Goal: Information Seeking & Learning: Understand process/instructions

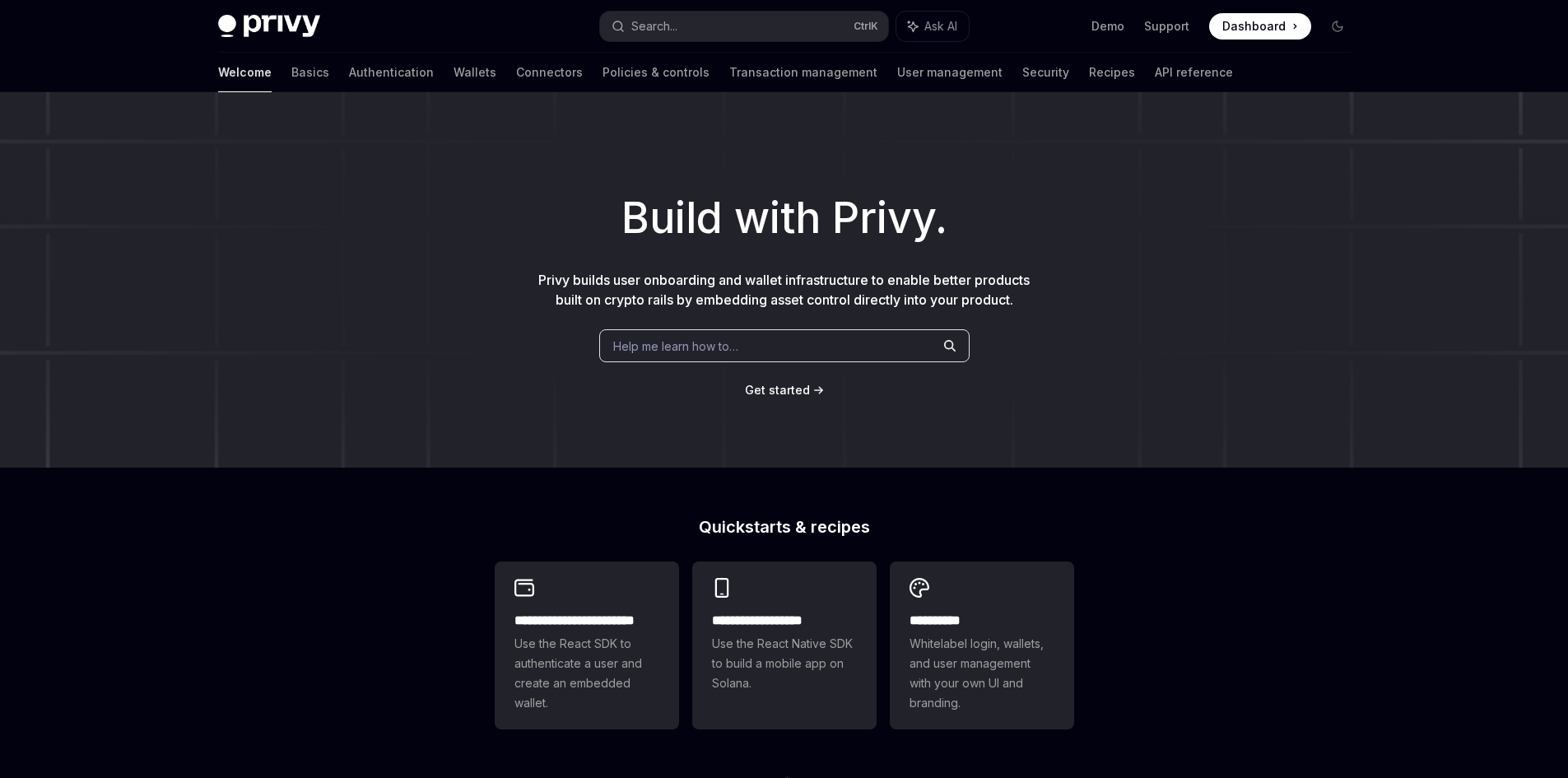
click at [353, 344] on div "Build with Privy. Privy builds user onboarding and wallet infrastructure to ena…" at bounding box center [784, 280] width 1568 height 375
click at [291, 89] on link "Basics" at bounding box center [310, 72] width 38 height 39
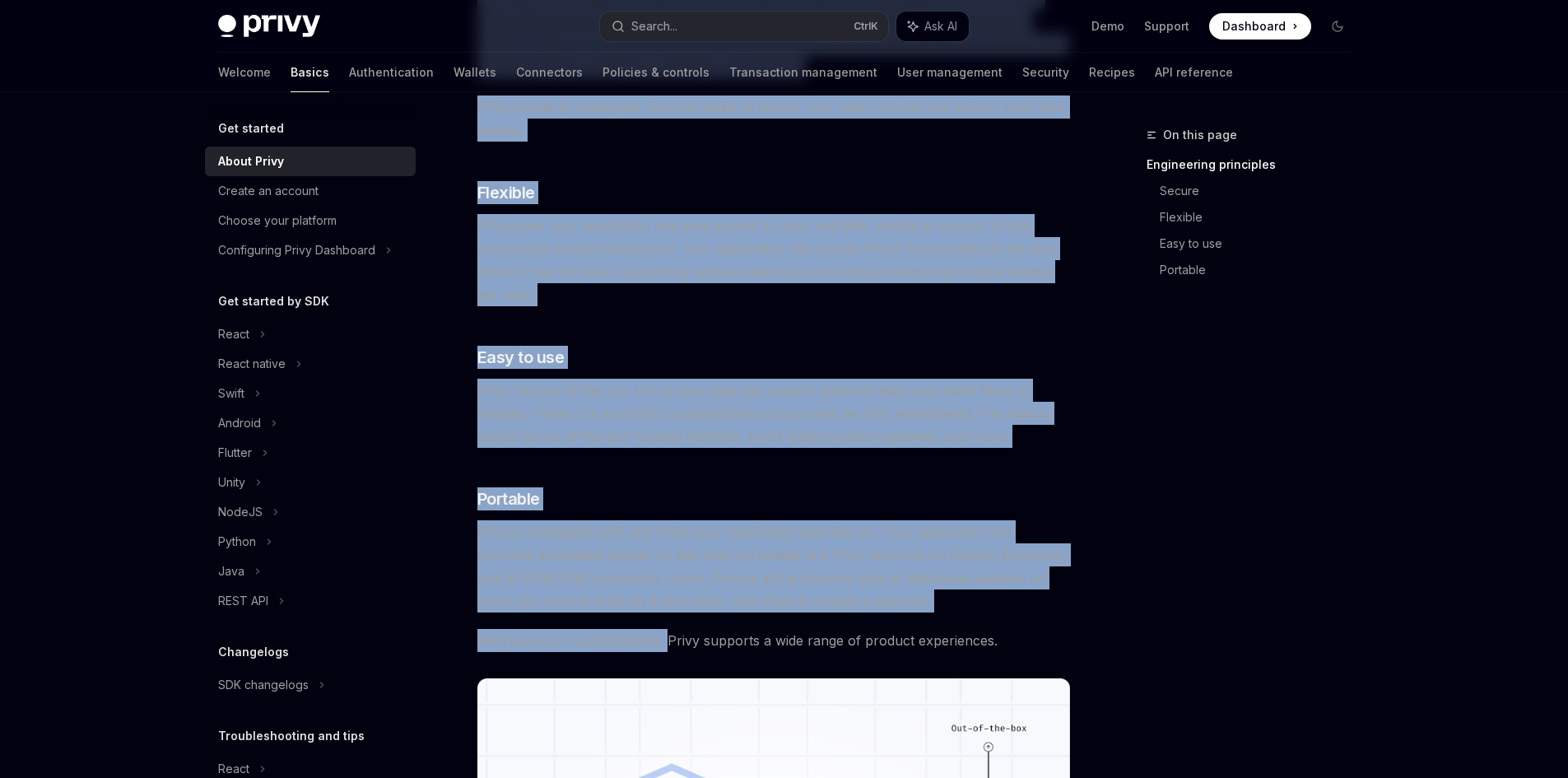
scroll to position [906, 0]
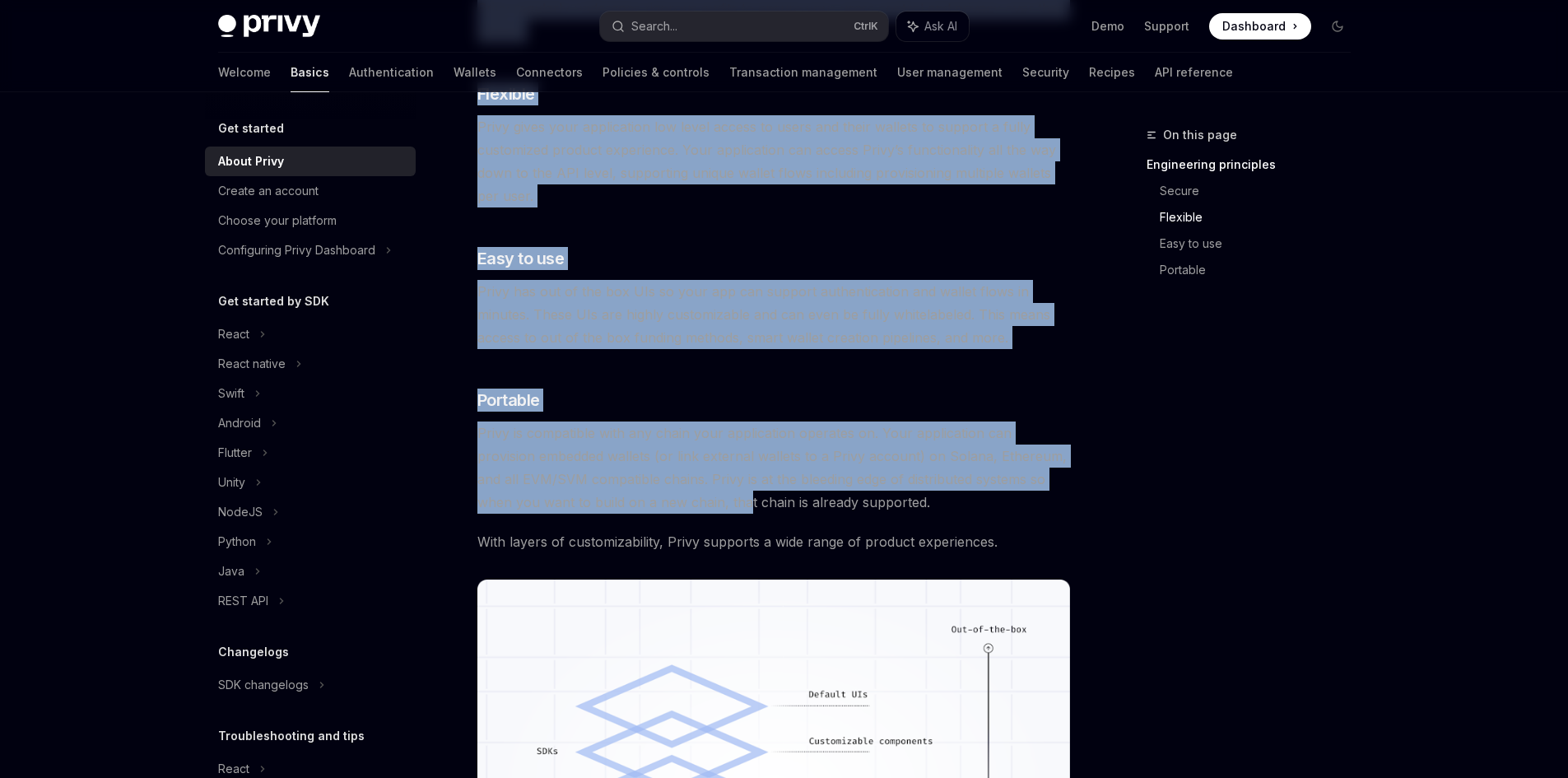
drag, startPoint x: 469, startPoint y: 153, endPoint x: 678, endPoint y: 500, distance: 405.1
click at [678, 505] on div "Get started About Privy OpenAI Open in ChatGPT OpenAI Open in ChatGPT Privy bui…" at bounding box center [619, 233] width 908 height 2028
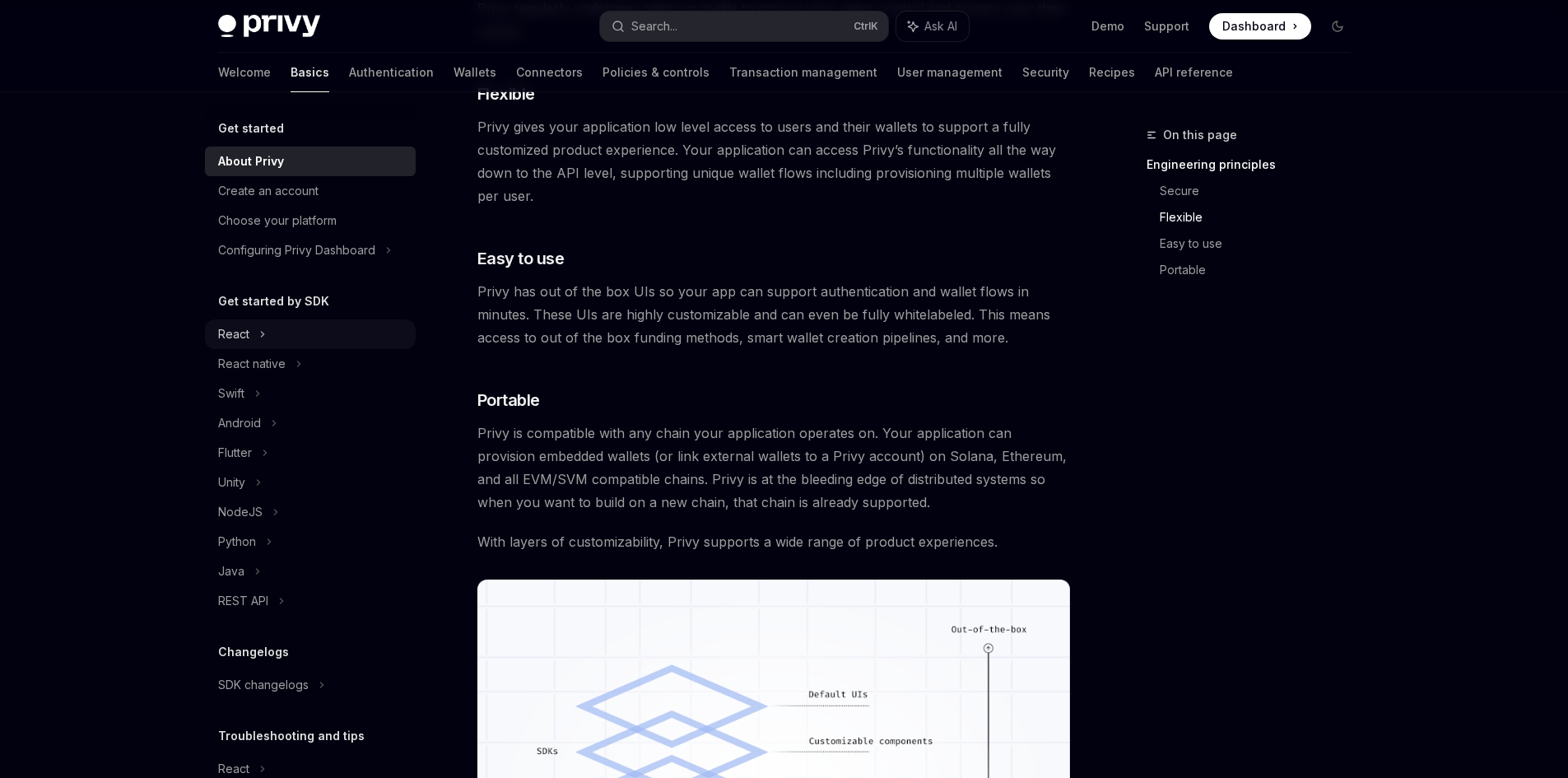
click at [335, 334] on div "React" at bounding box center [310, 334] width 211 height 30
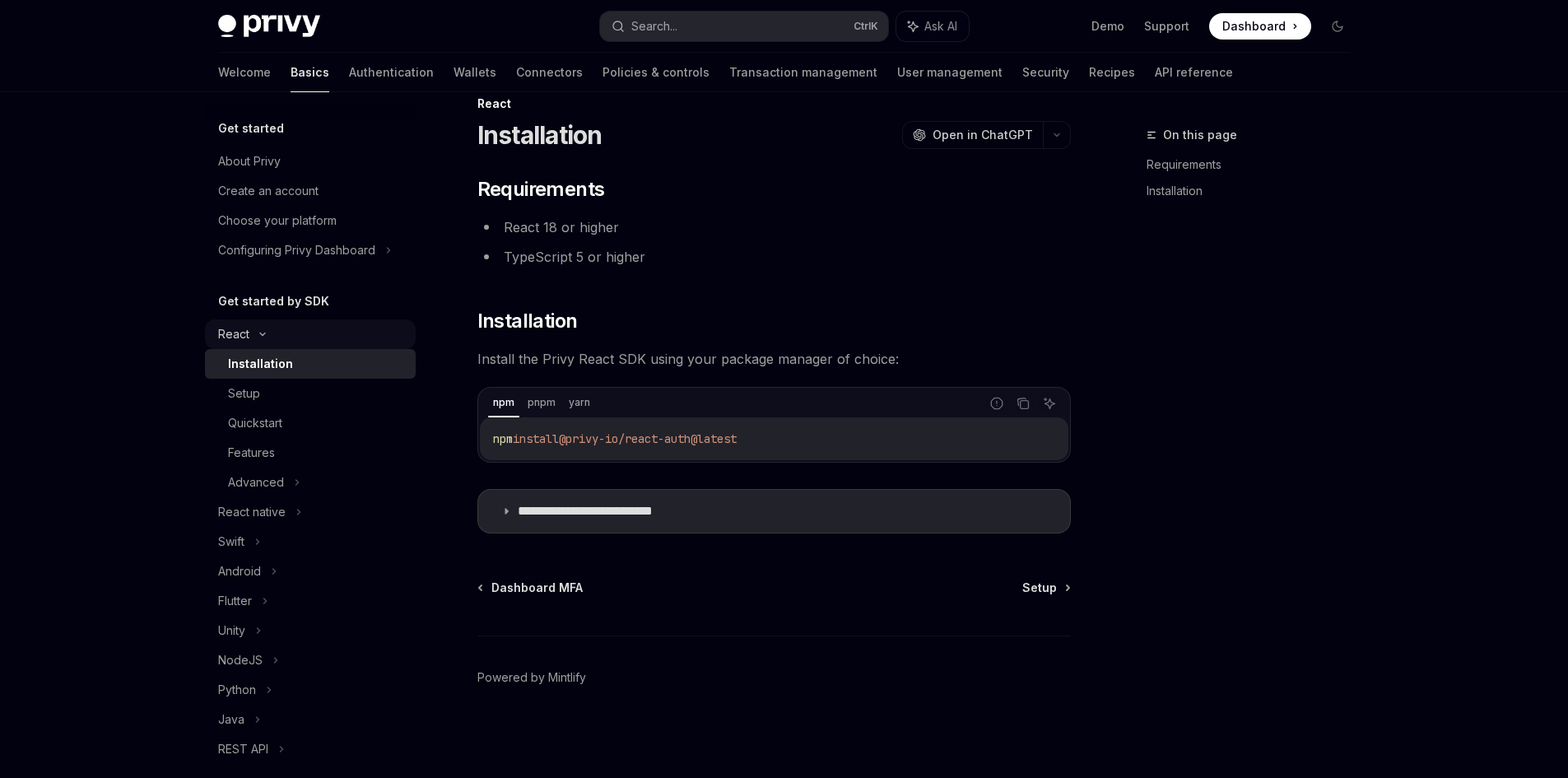
scroll to position [31, 0]
click at [516, 499] on summary "**********" at bounding box center [774, 511] width 592 height 43
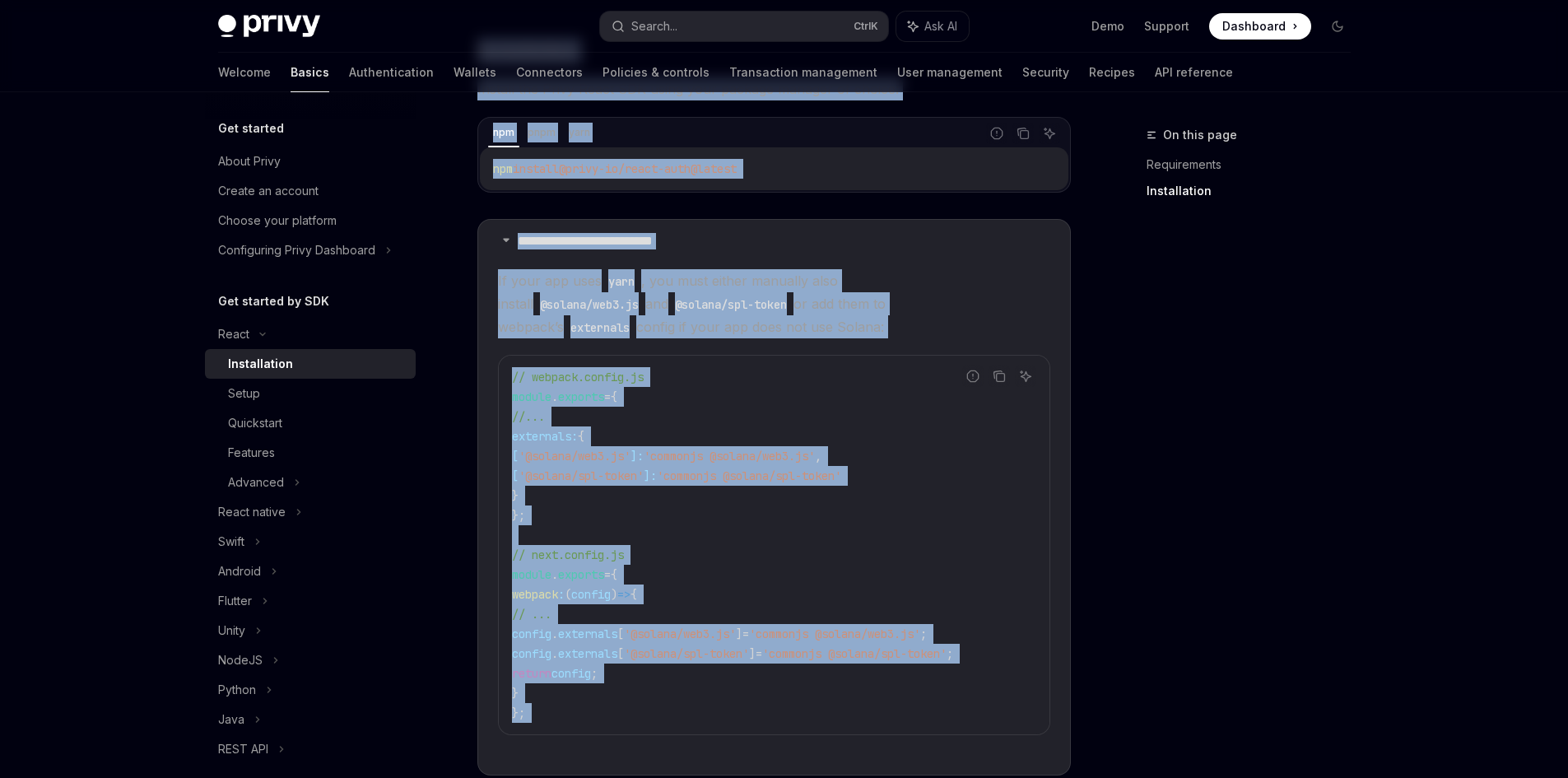
scroll to position [494, 0]
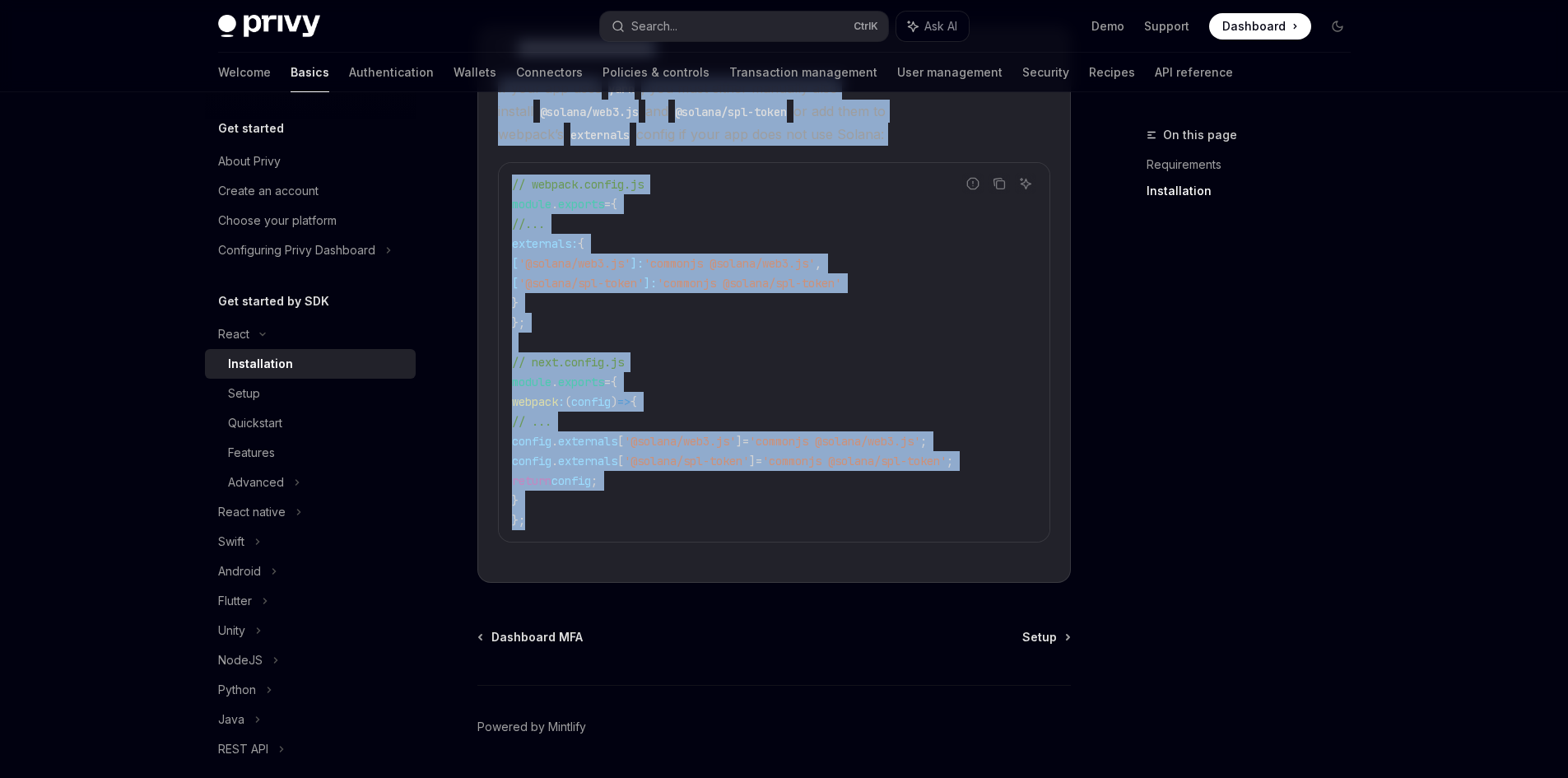
drag, startPoint x: 473, startPoint y: 157, endPoint x: 829, endPoint y: 554, distance: 533.2
click at [829, 554] on div "**********" at bounding box center [619, 230] width 908 height 1196
copy div "**********"
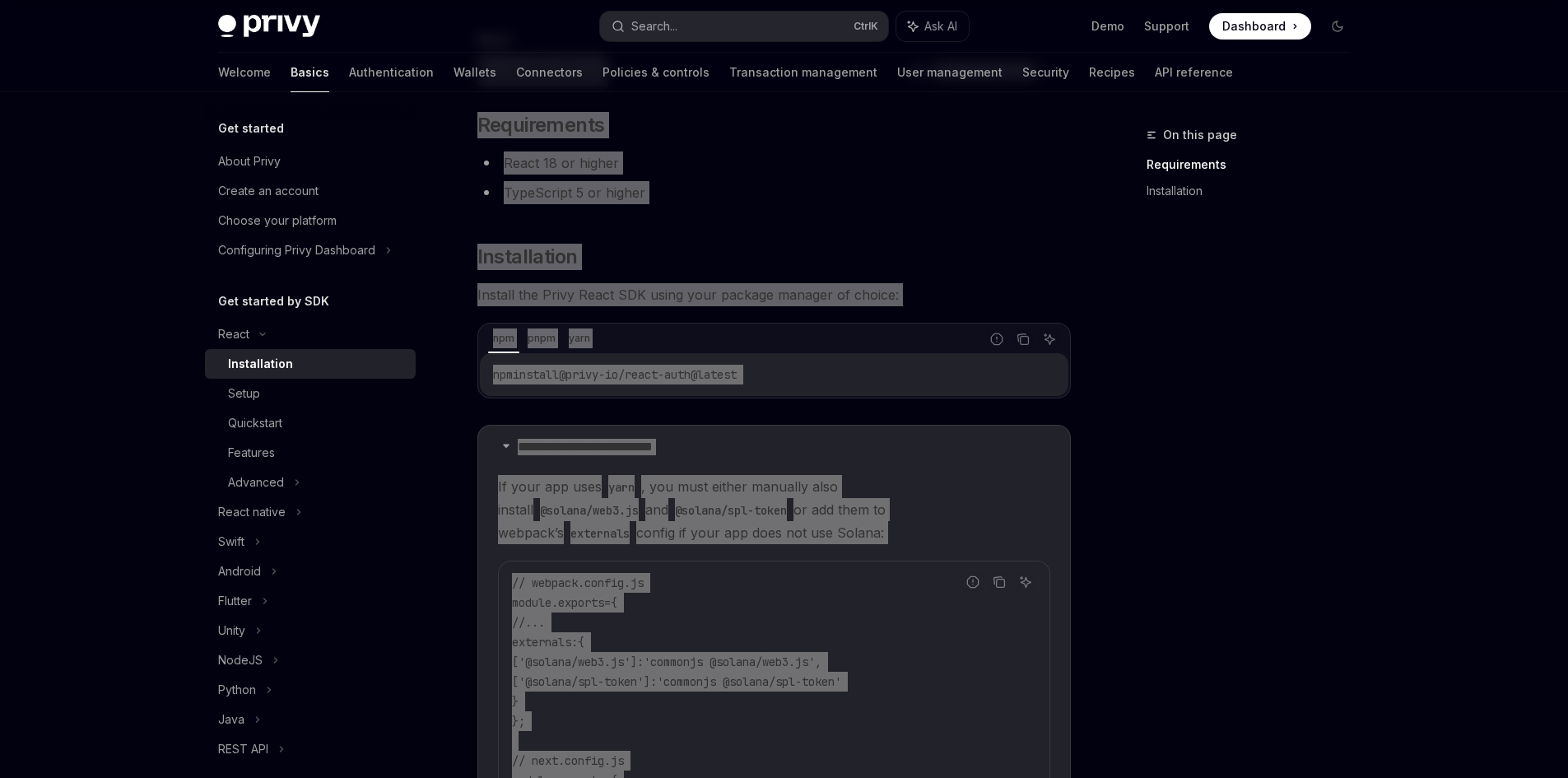
scroll to position [82, 0]
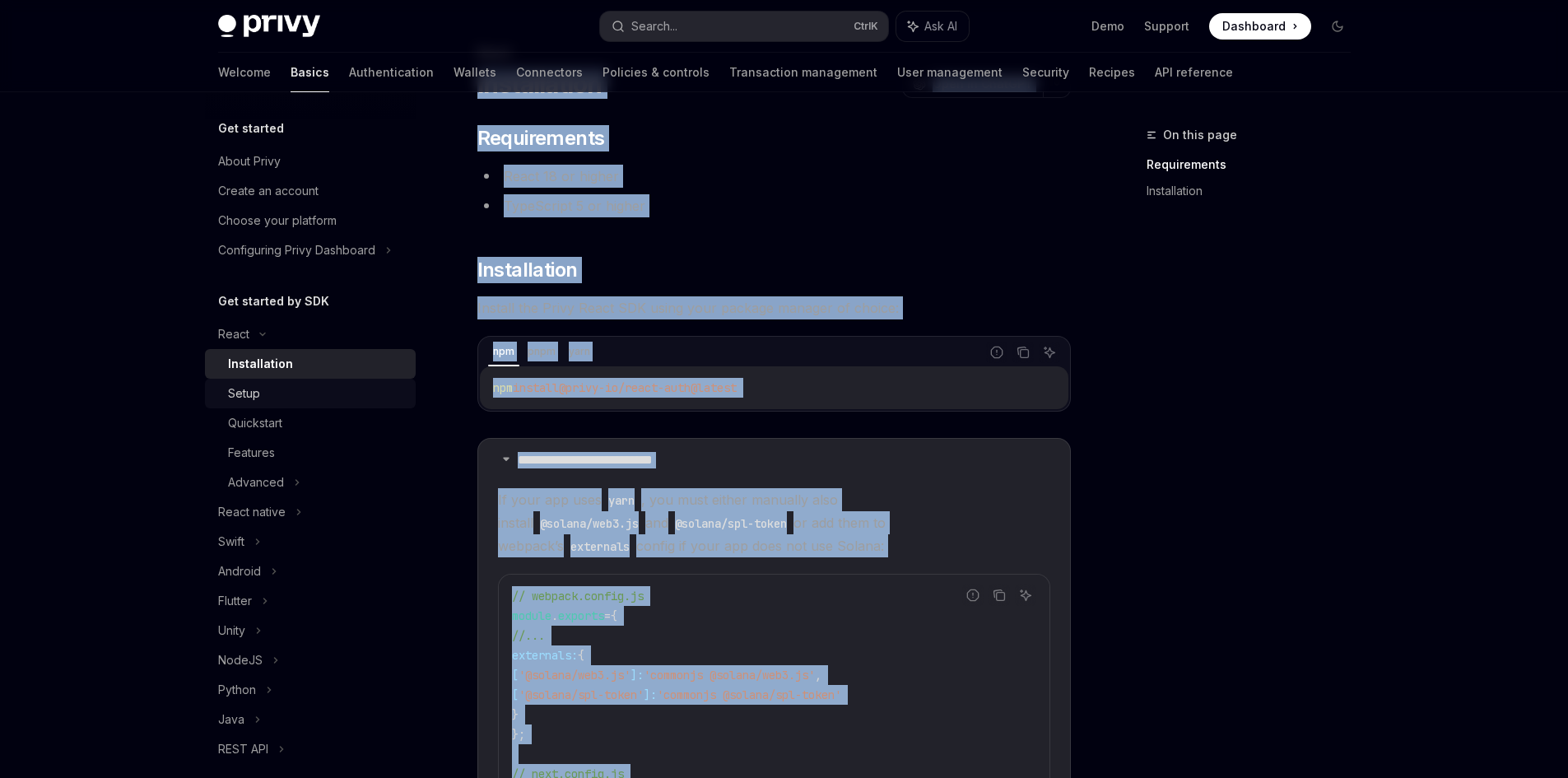
click at [357, 388] on div "Setup" at bounding box center [316, 393] width 177 height 20
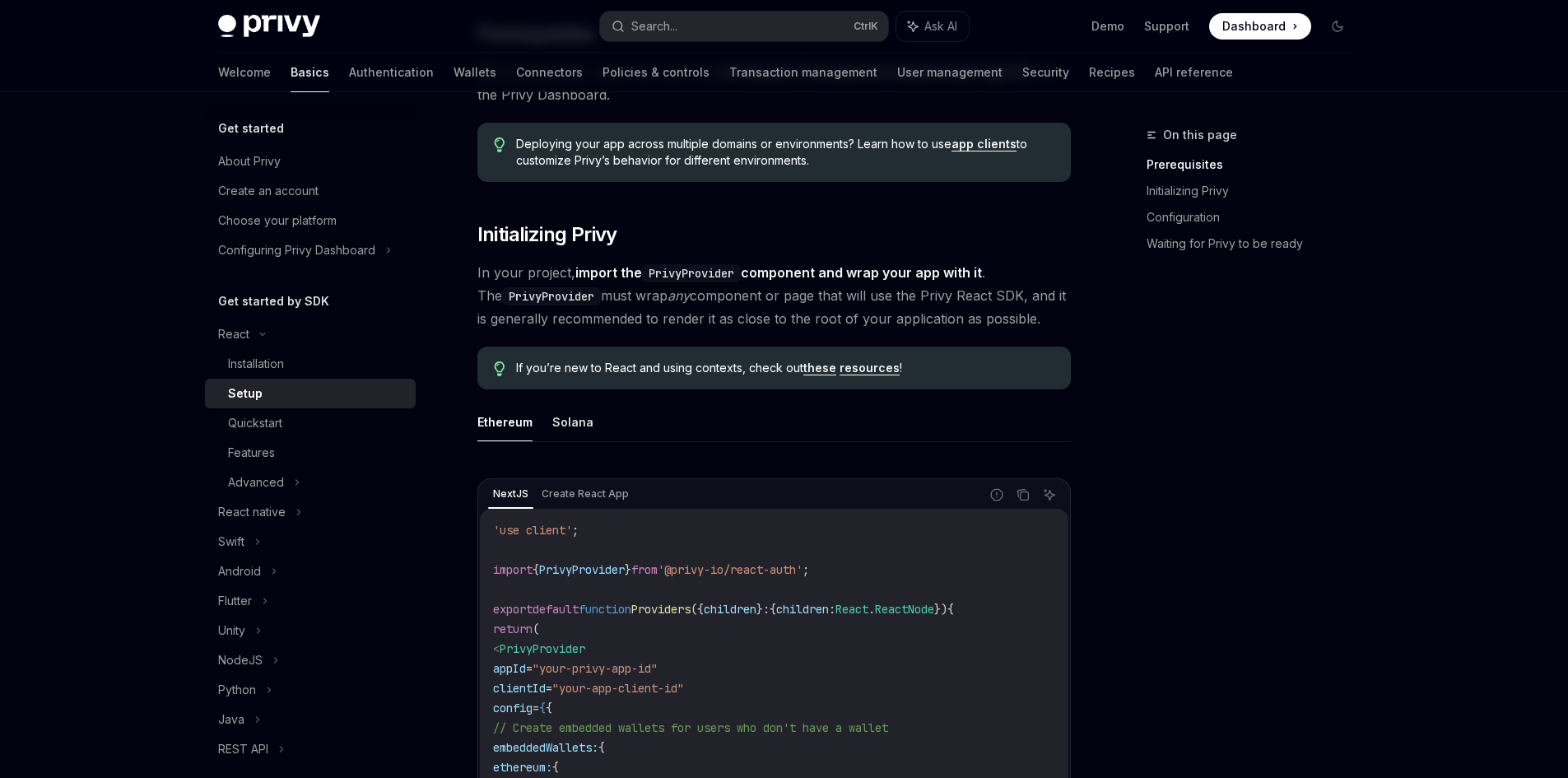
scroll to position [247, 0]
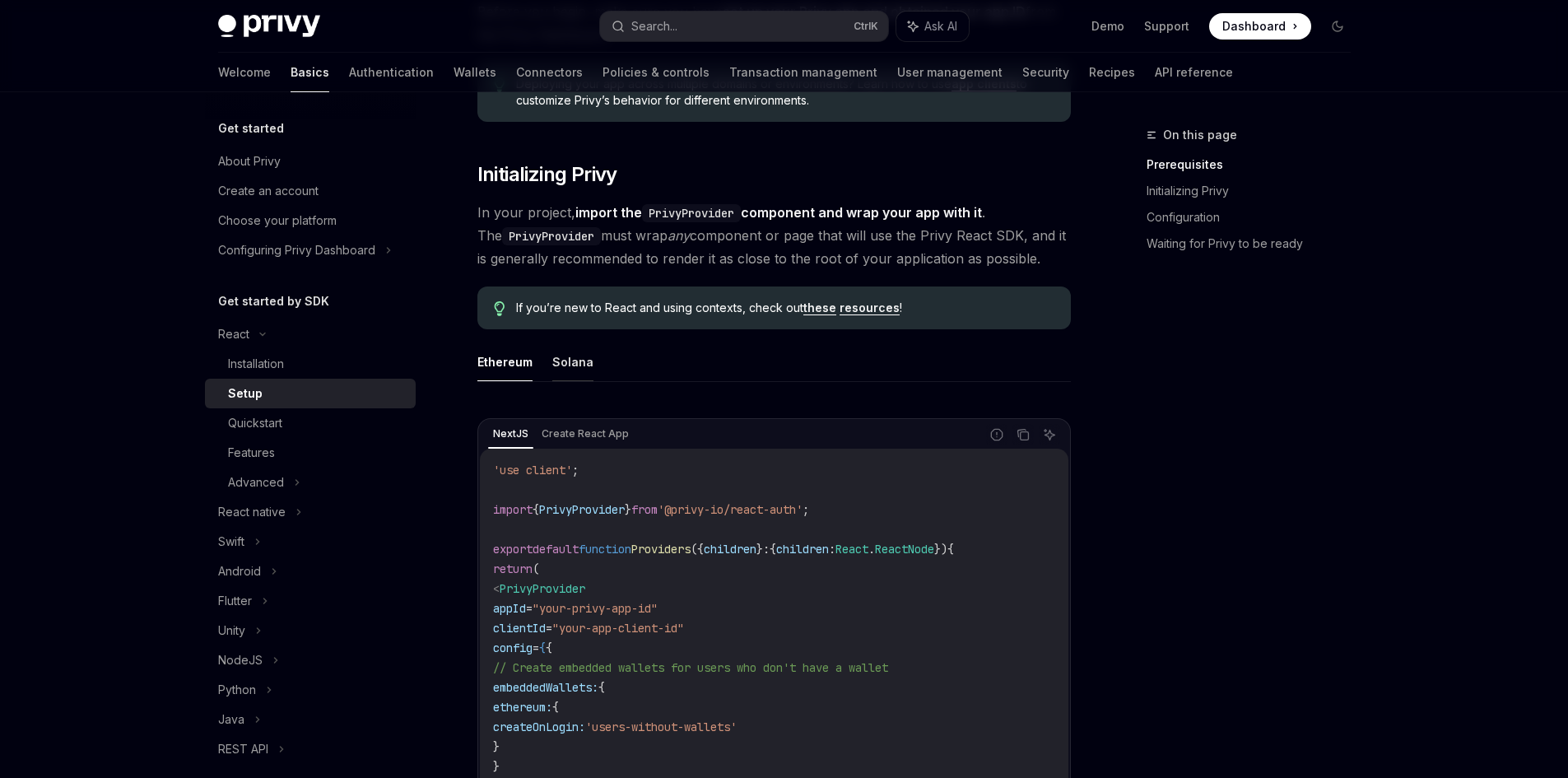
click at [559, 374] on button "Solana" at bounding box center [572, 362] width 41 height 39
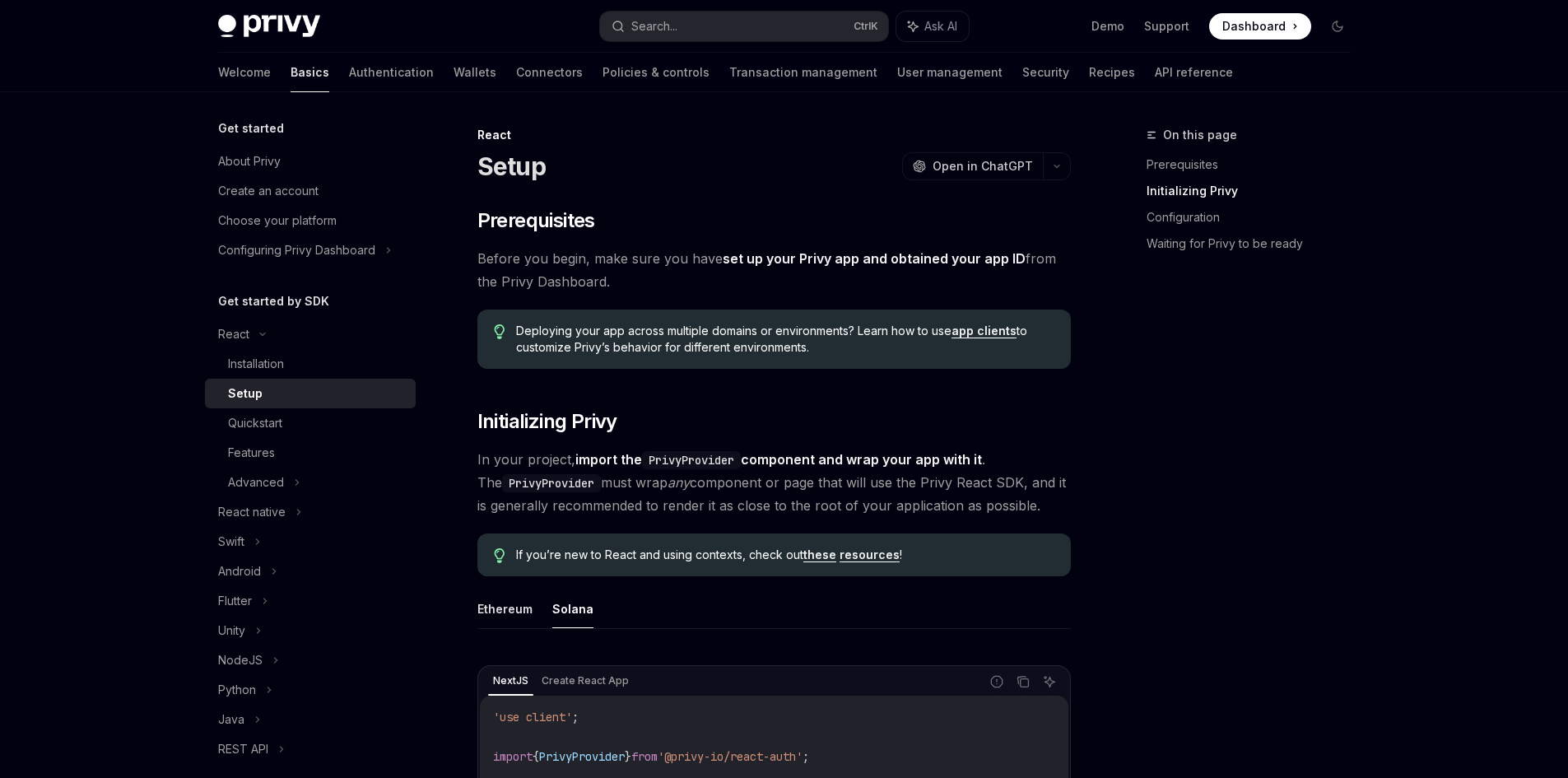
drag, startPoint x: 792, startPoint y: 540, endPoint x: 614, endPoint y: 241, distance: 348.0
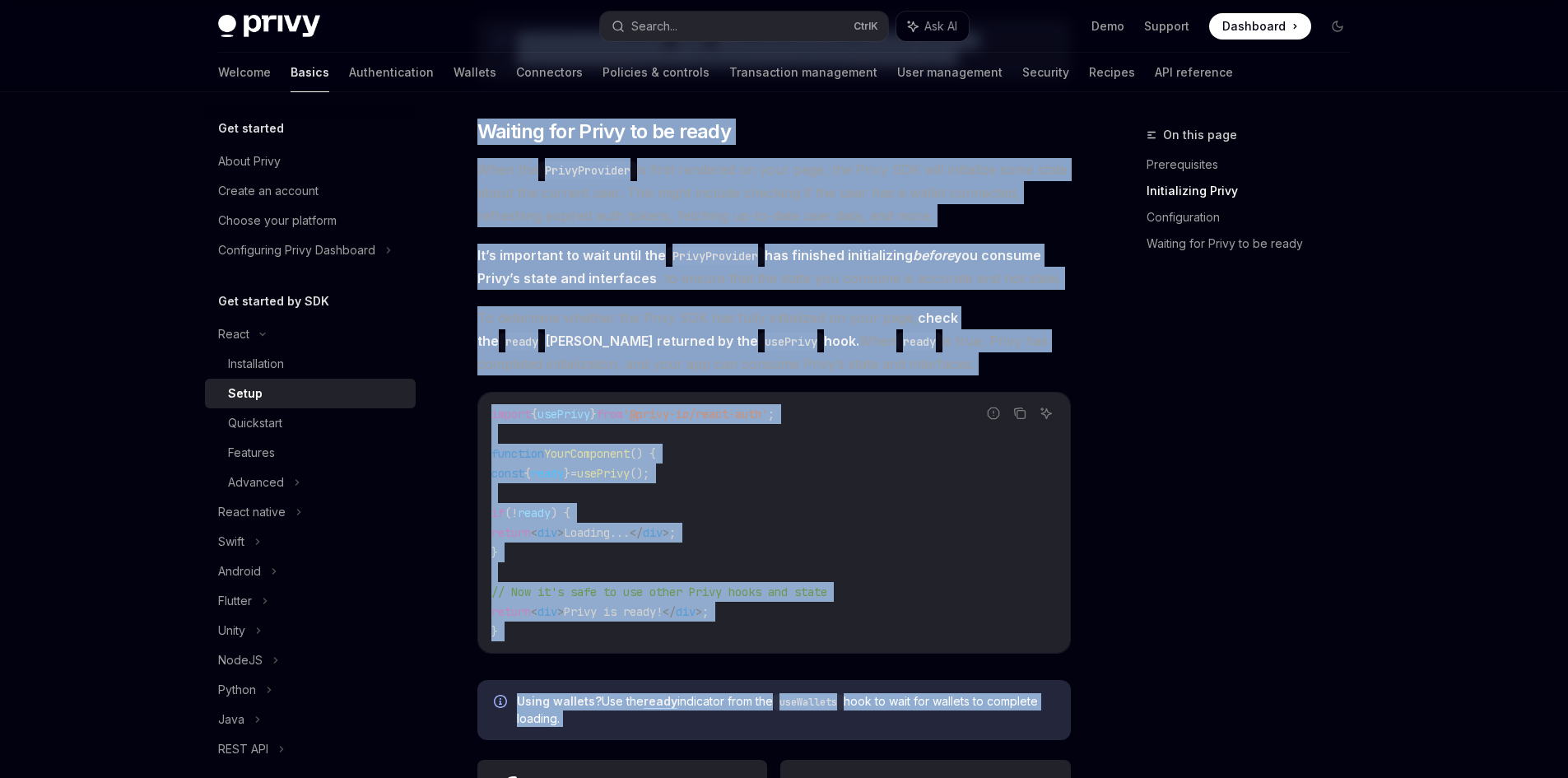
scroll to position [2122, 0]
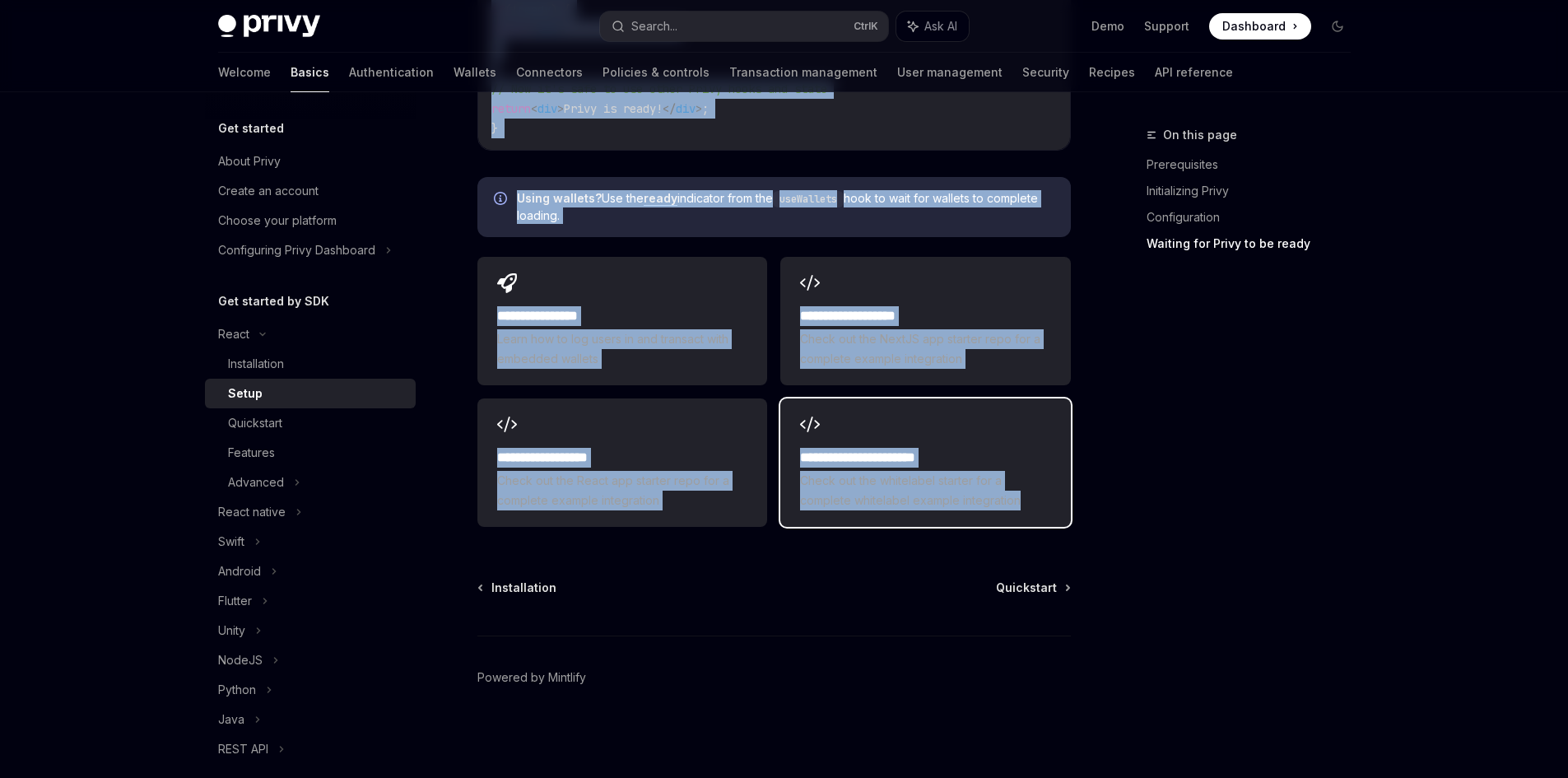
drag, startPoint x: 471, startPoint y: 136, endPoint x: 1029, endPoint y: 516, distance: 675.1
copy div "Lorem Ipsum DoloRS Amet co AdipISC ElitSE Doei te InciDID ​ Utlaboreetdol Magna…"
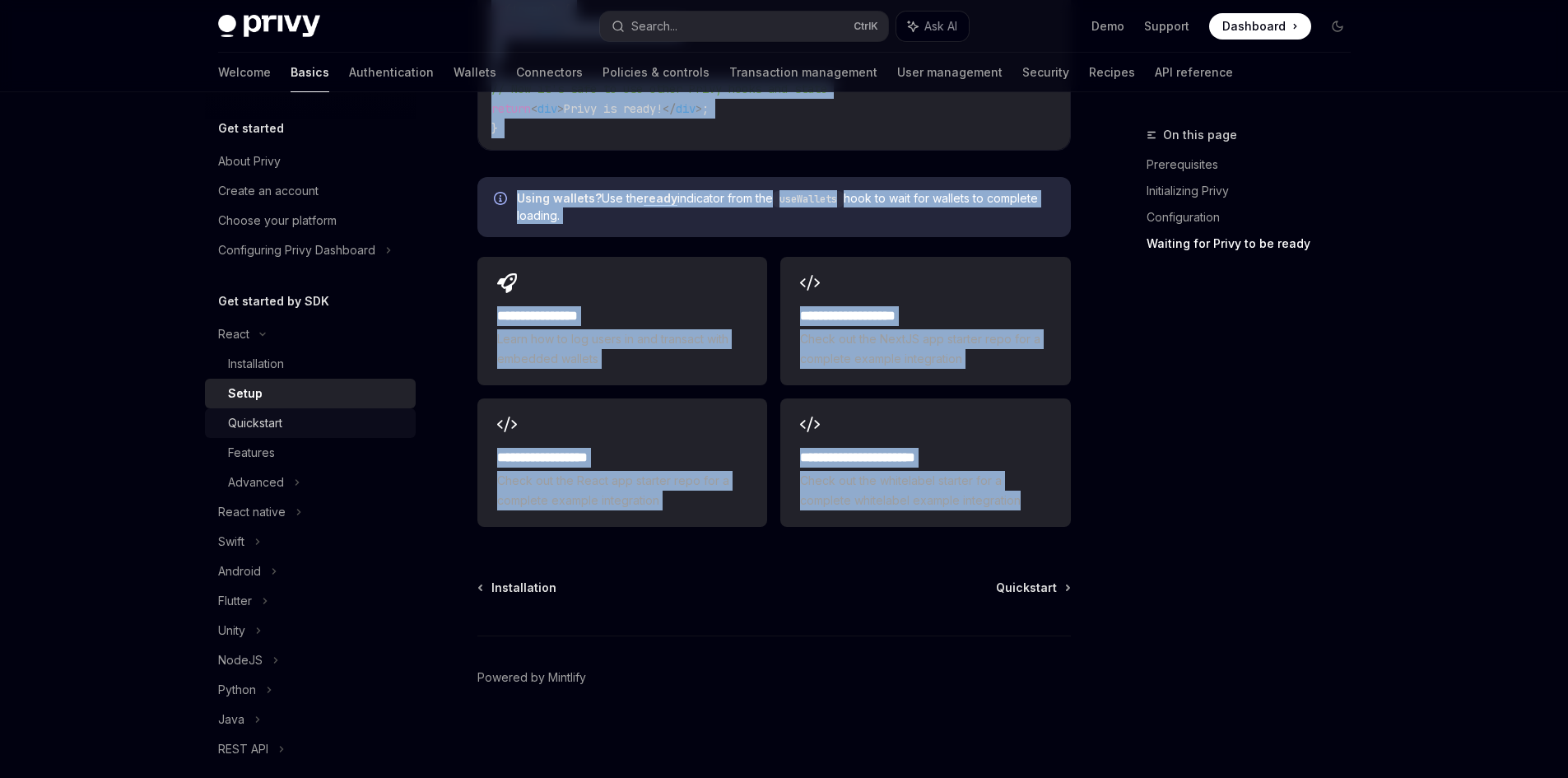
click at [319, 428] on div "Quickstart" at bounding box center [316, 422] width 177 height 20
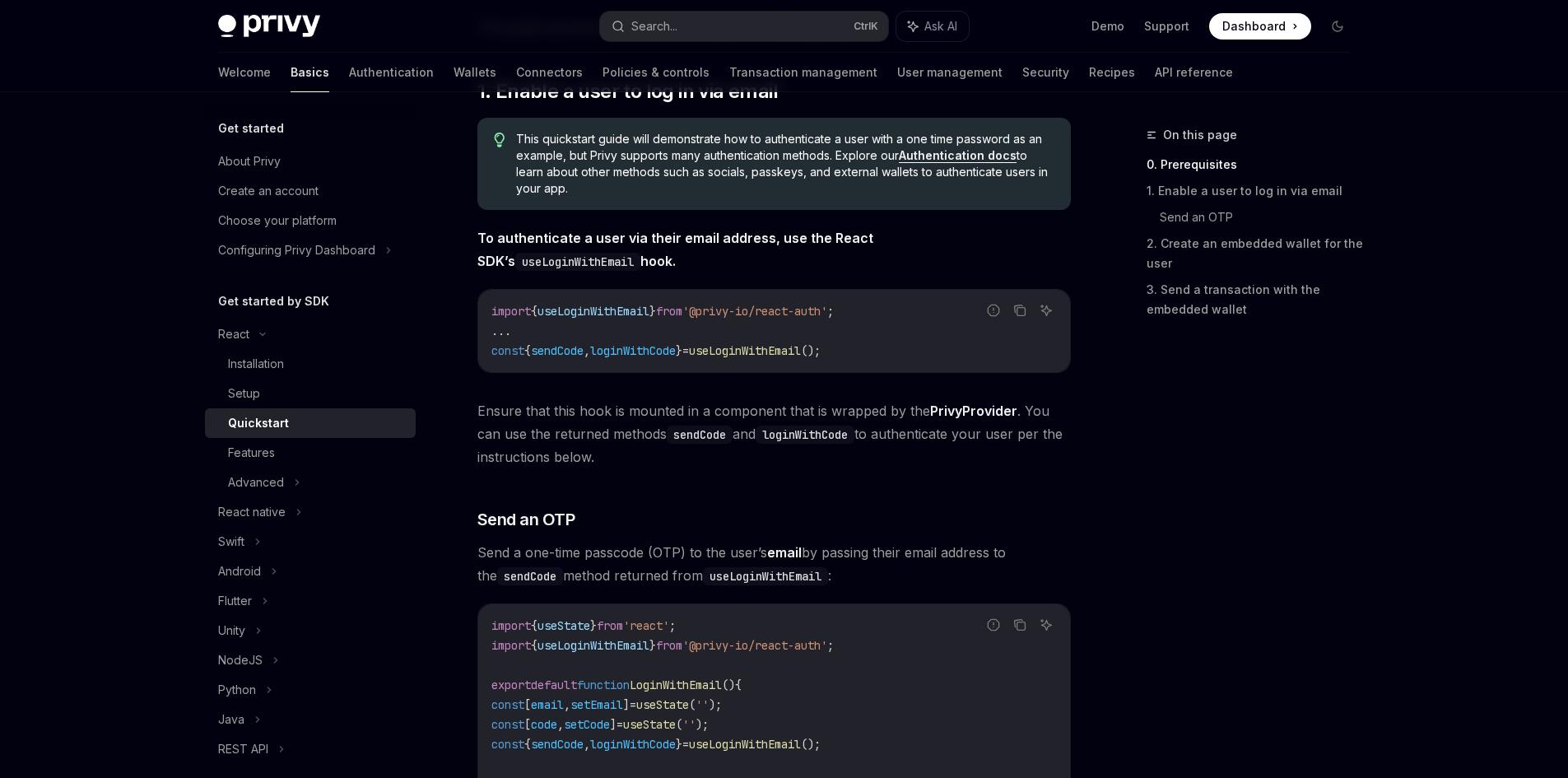
scroll to position [329, 0]
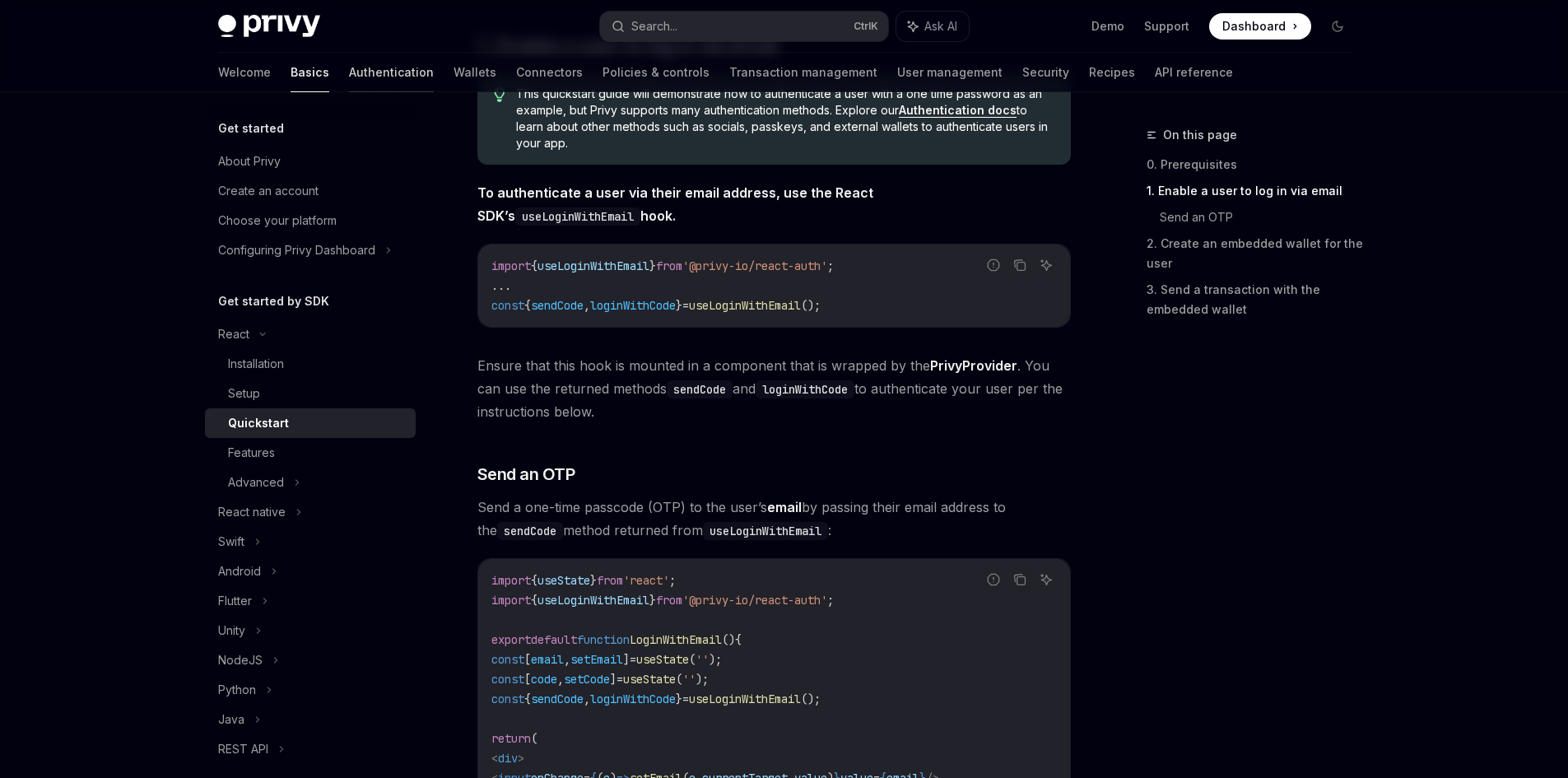
click at [349, 76] on link "Authentication" at bounding box center [391, 72] width 85 height 39
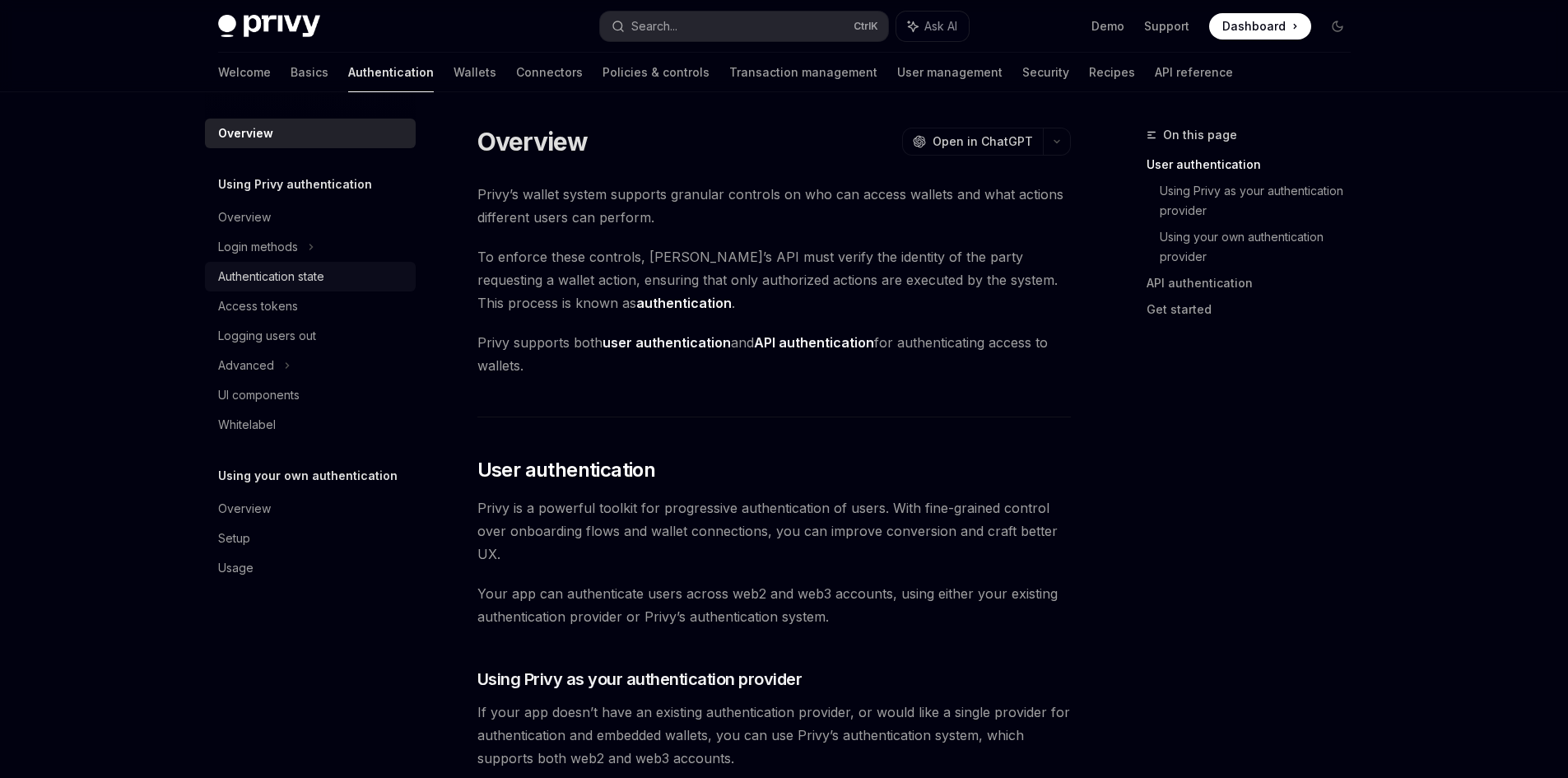
click at [333, 265] on link "Authentication state" at bounding box center [310, 276] width 211 height 30
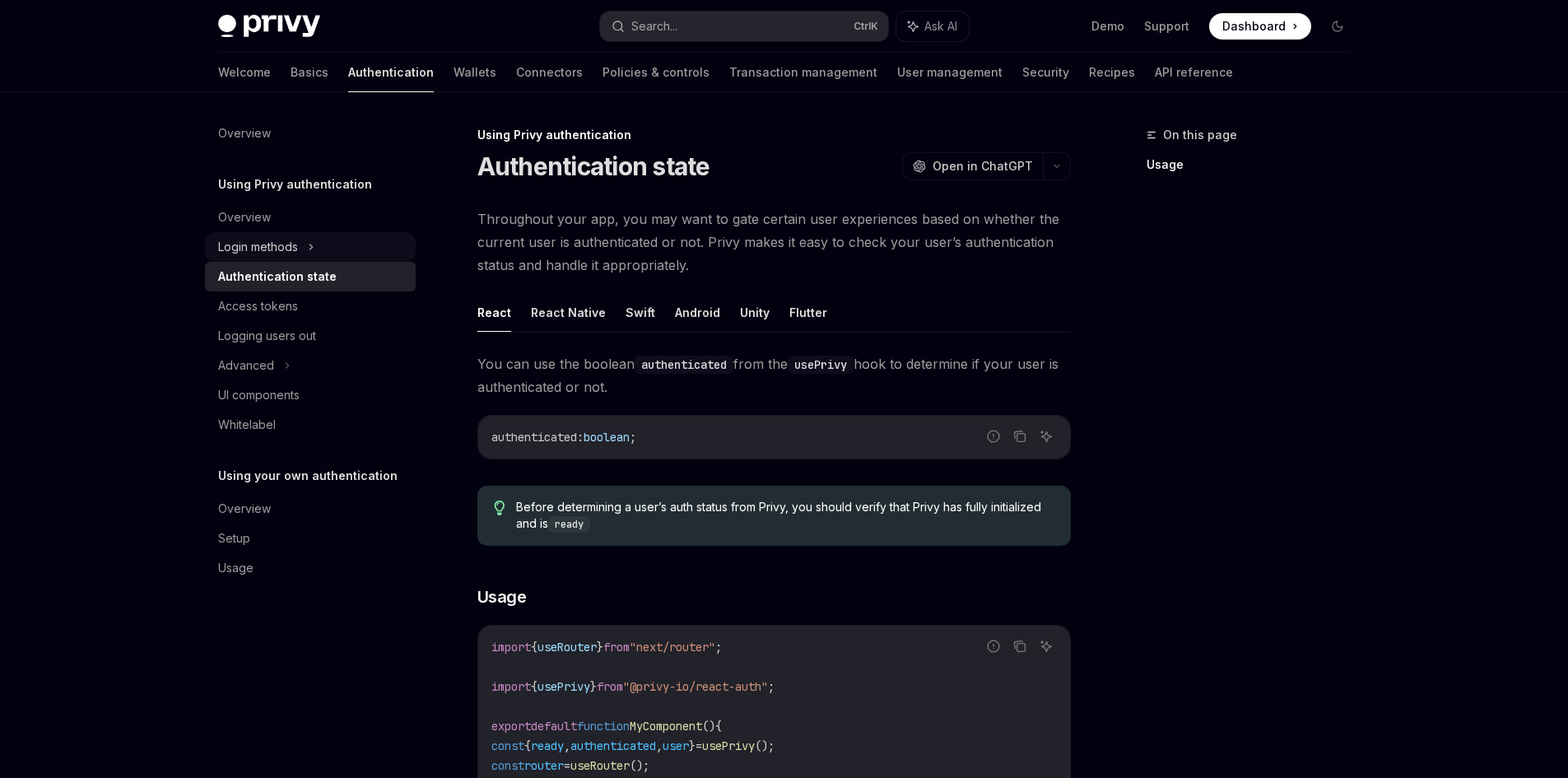
click at [331, 260] on div "Login methods" at bounding box center [310, 247] width 211 height 30
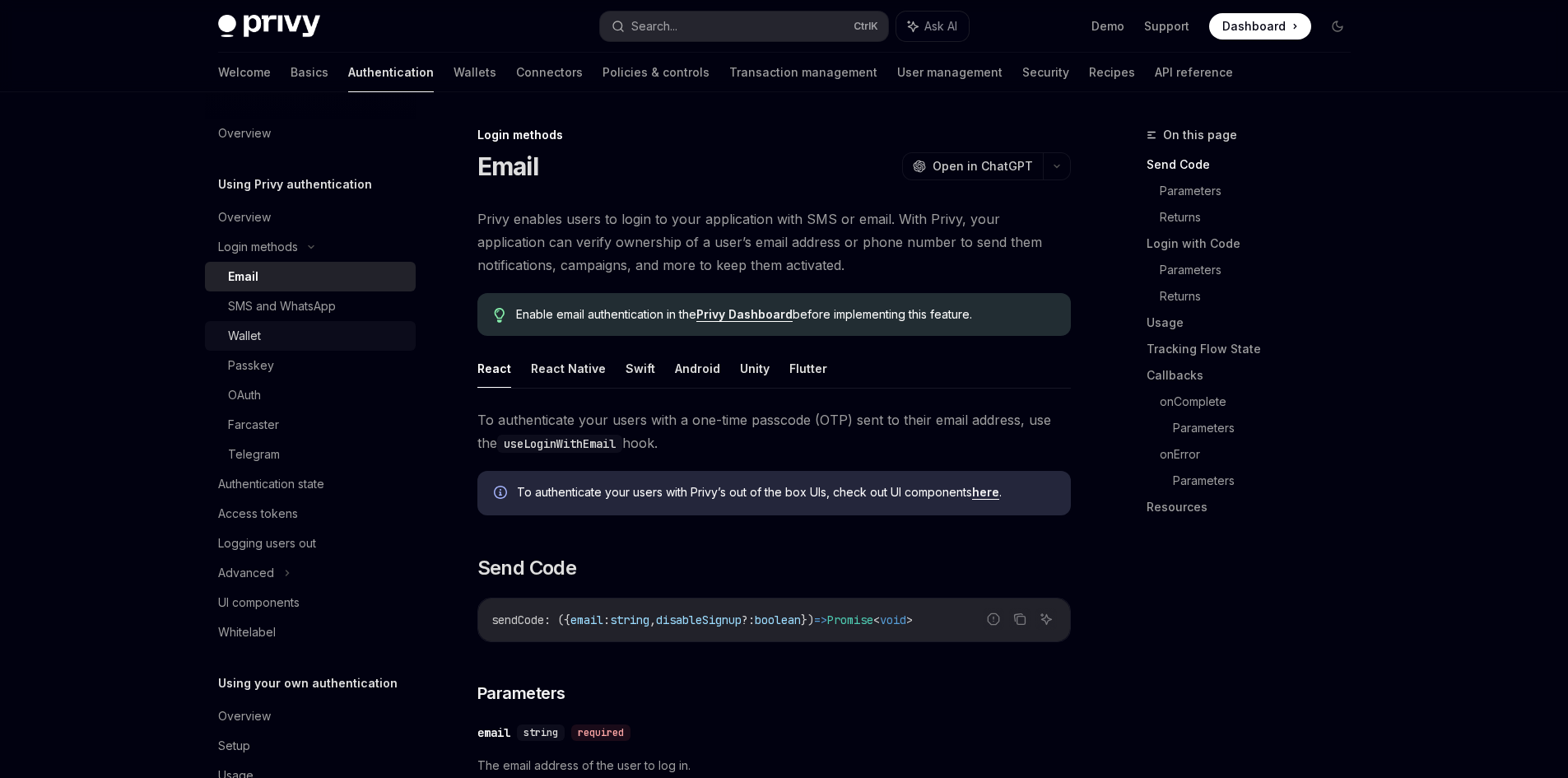
click at [322, 335] on div "Wallet" at bounding box center [316, 335] width 177 height 20
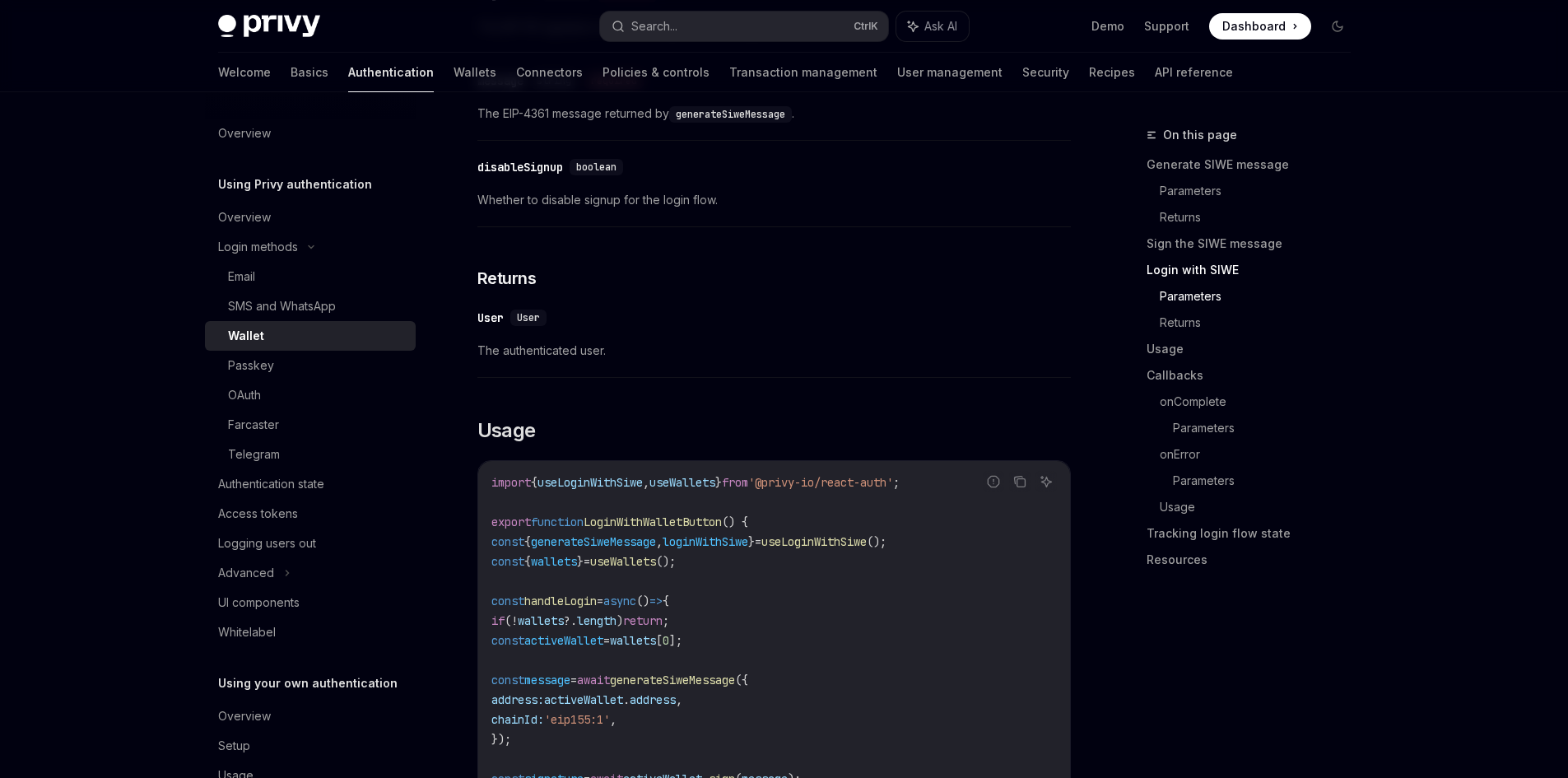
drag, startPoint x: 834, startPoint y: 456, endPoint x: 846, endPoint y: 537, distance: 81.9
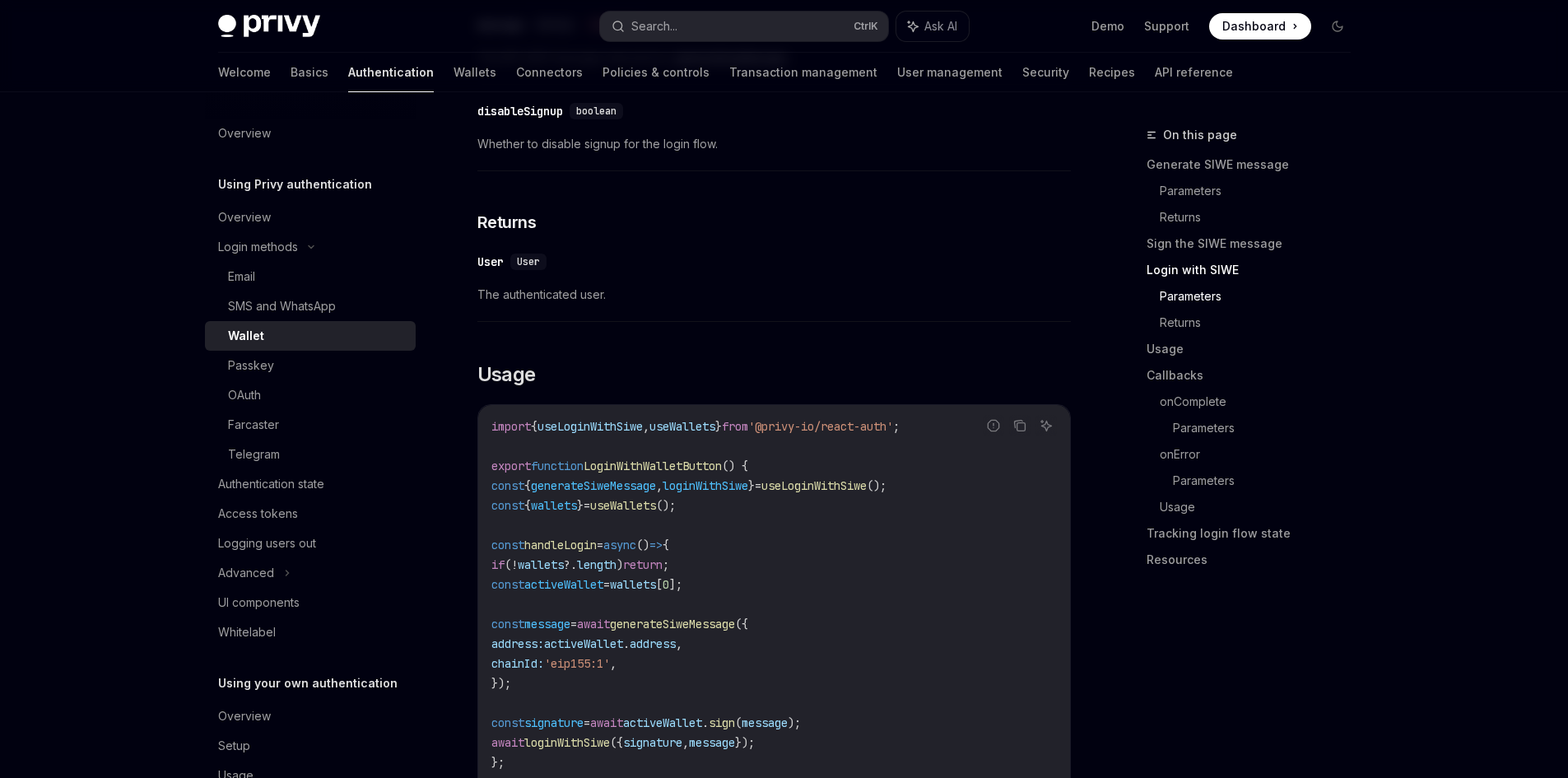
scroll to position [1678, 0]
click at [364, 472] on link "Authentication state" at bounding box center [310, 483] width 211 height 30
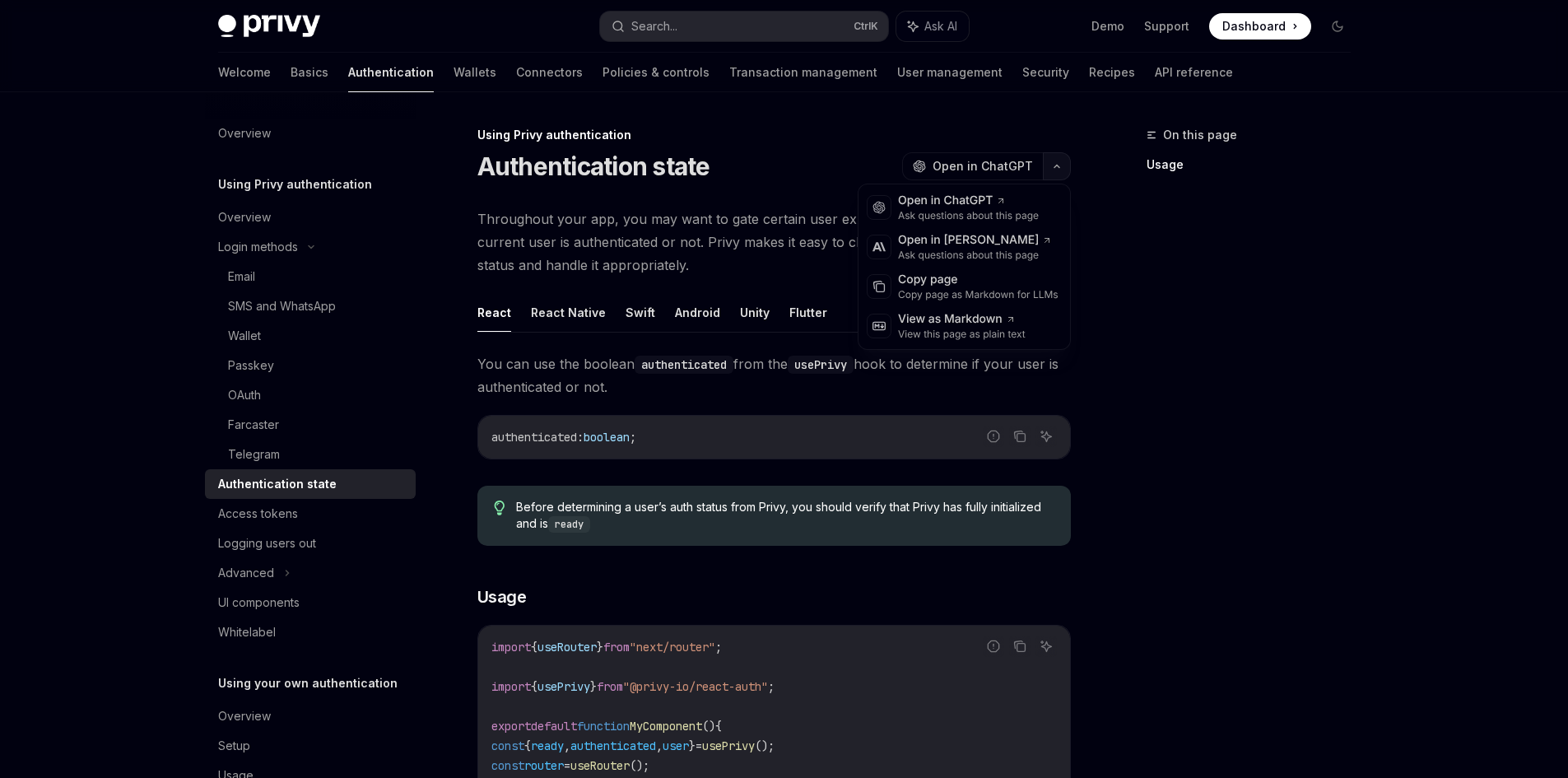
click at [1046, 174] on button "button" at bounding box center [1056, 166] width 28 height 28
click at [974, 274] on div "Copy page" at bounding box center [978, 279] width 160 height 16
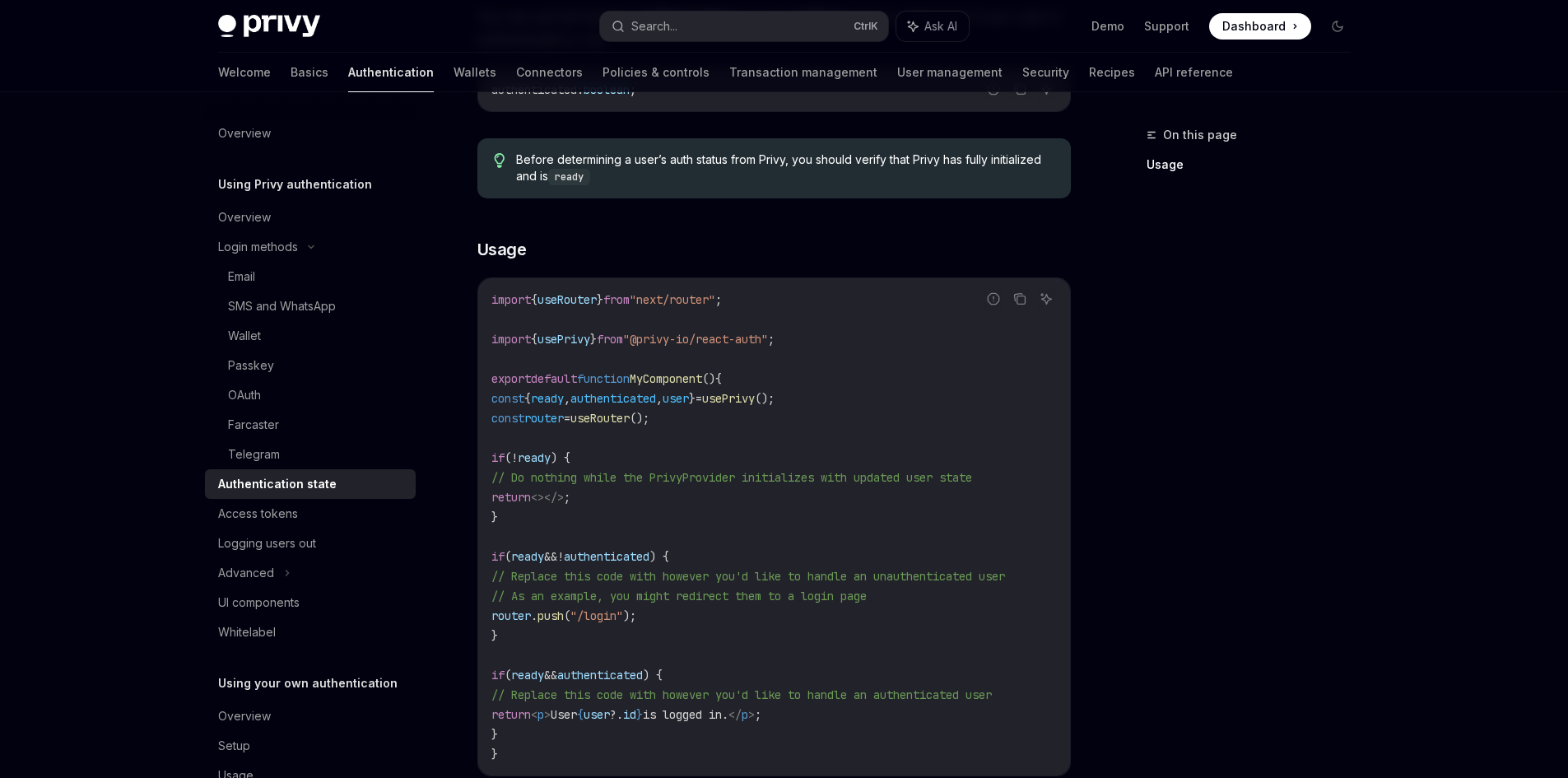
scroll to position [411, 0]
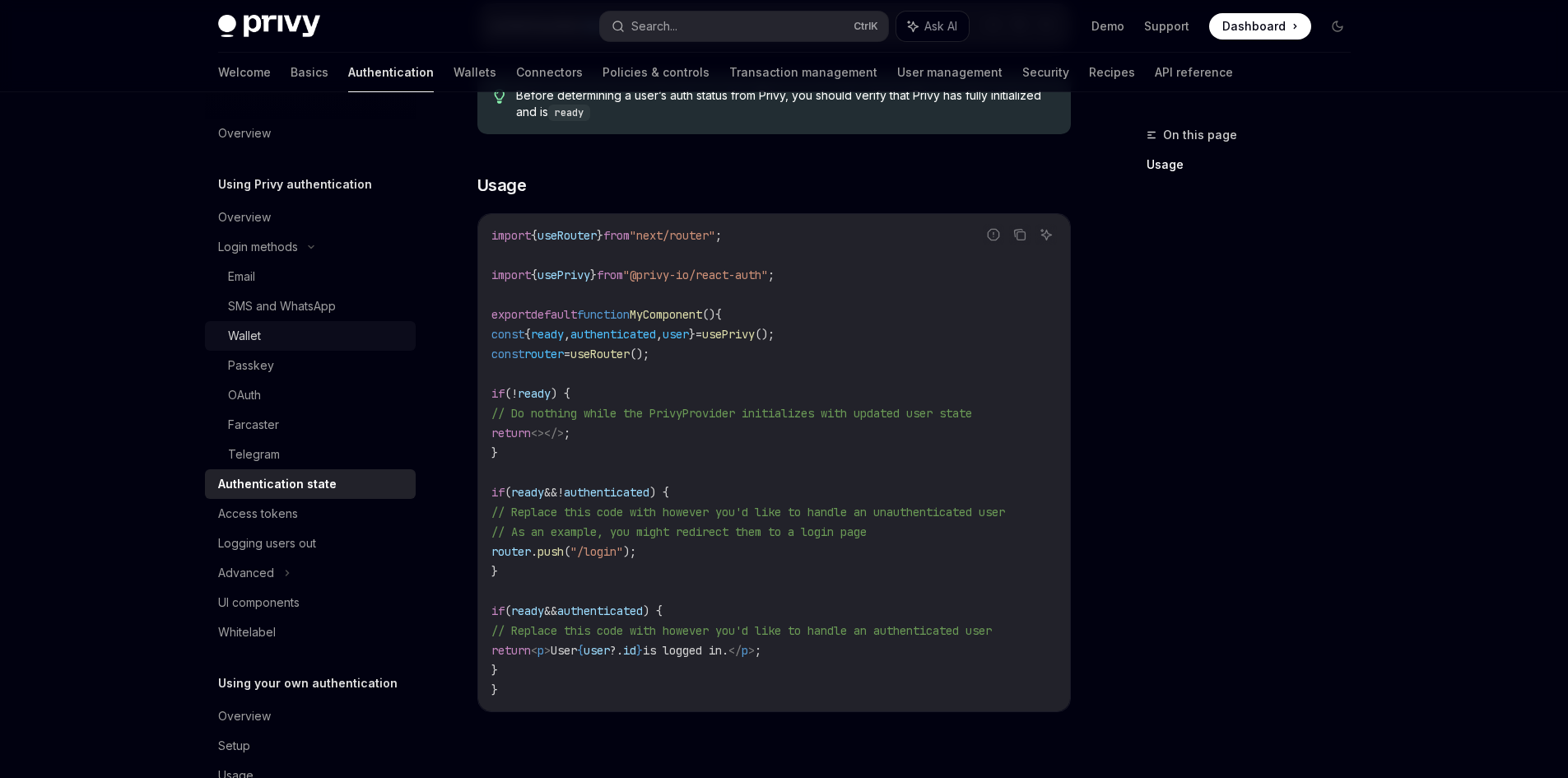
click at [282, 336] on div "Wallet" at bounding box center [316, 335] width 177 height 20
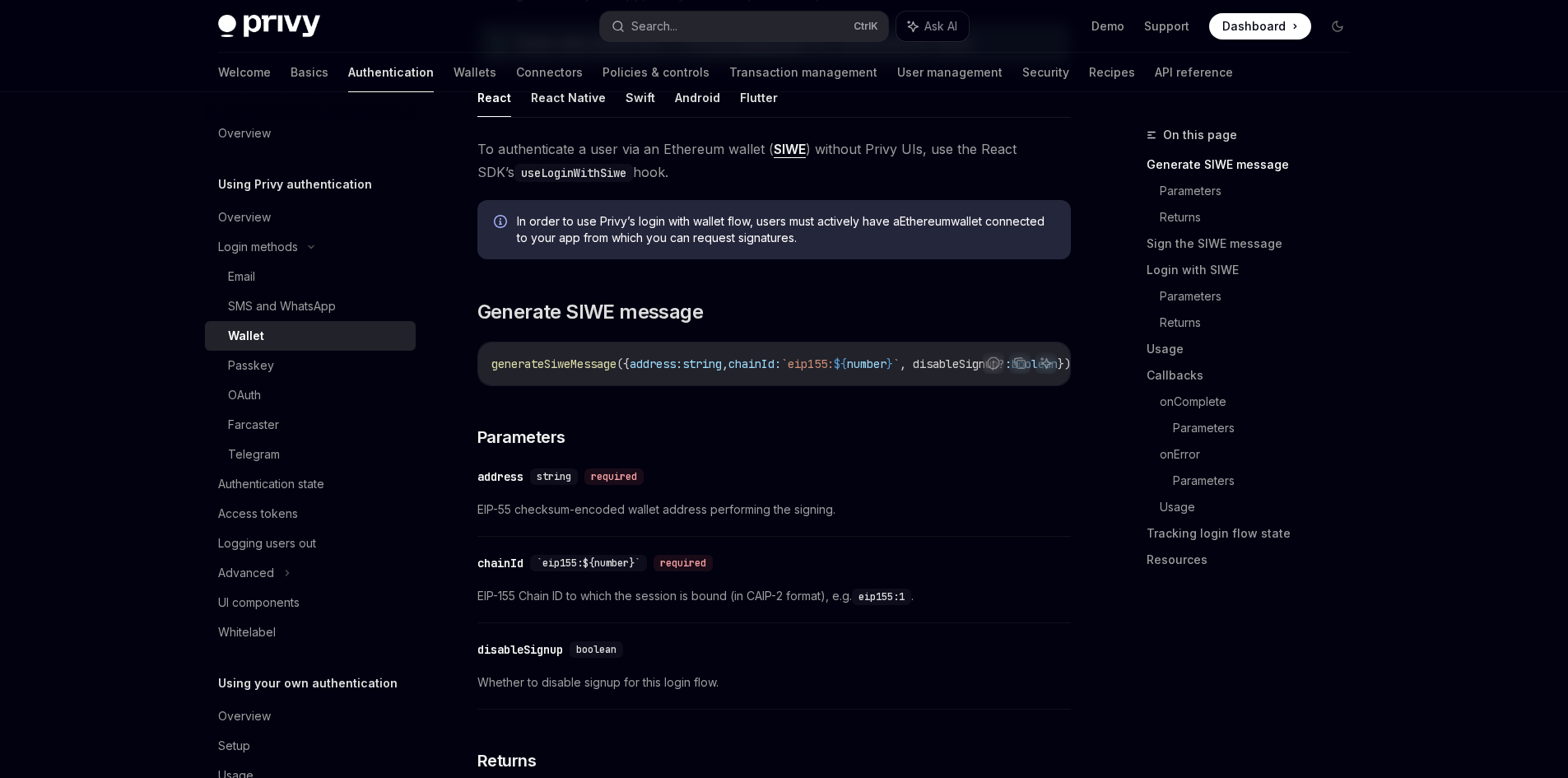
scroll to position [278, 0]
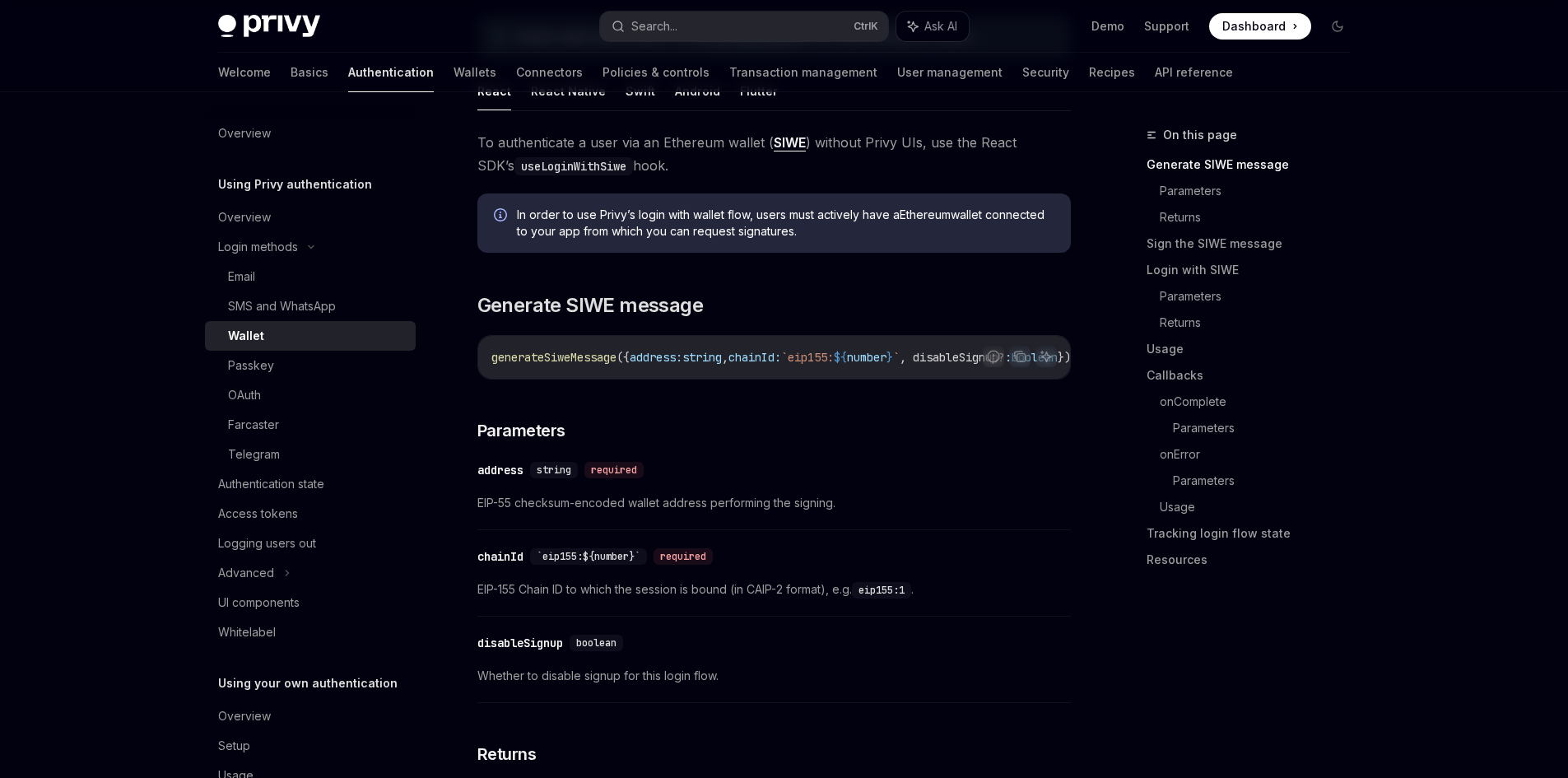
drag, startPoint x: 476, startPoint y: 318, endPoint x: 475, endPoint y: 344, distance: 26.0
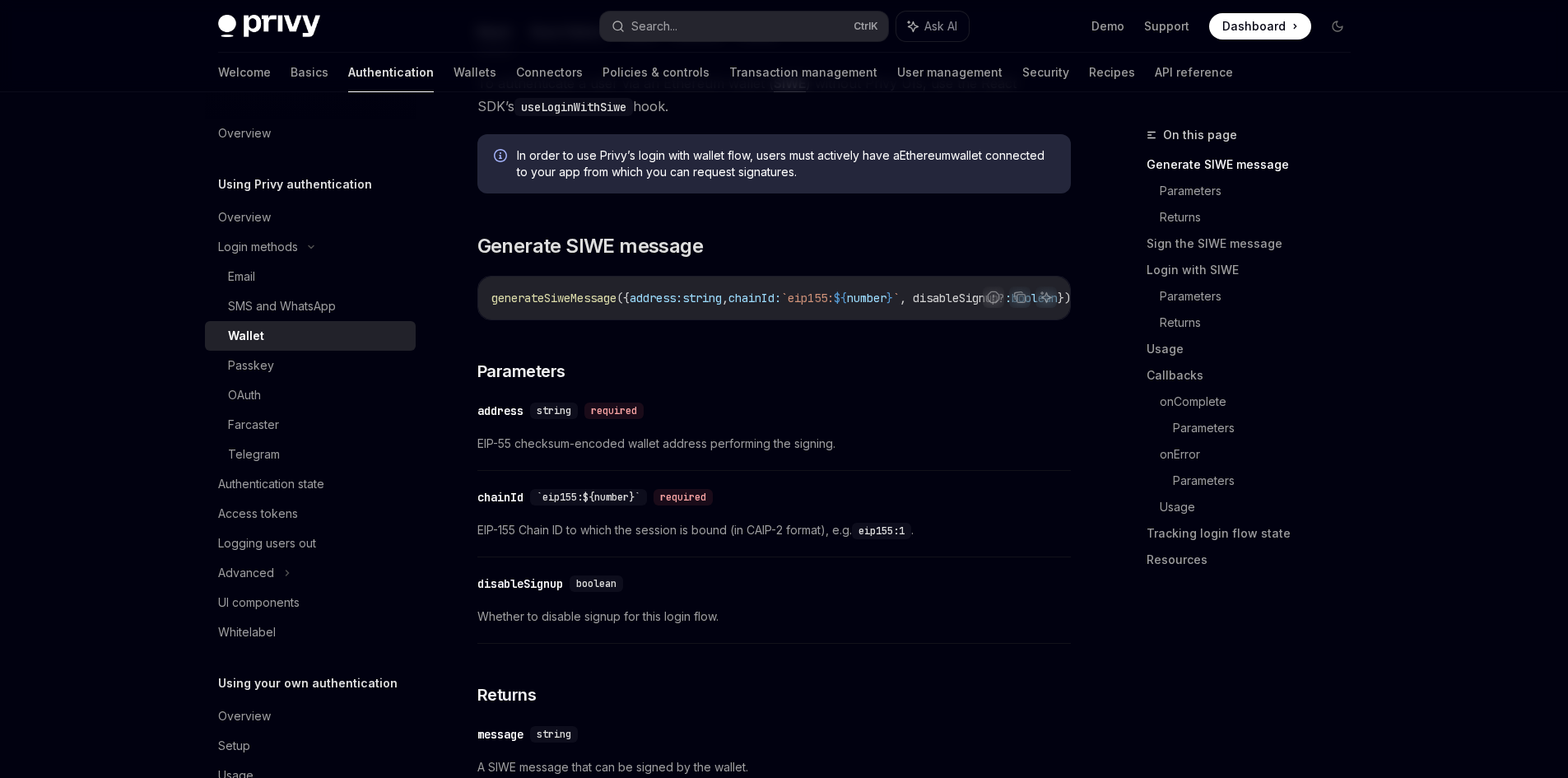
drag, startPoint x: 470, startPoint y: 343, endPoint x: 478, endPoint y: 390, distance: 47.7
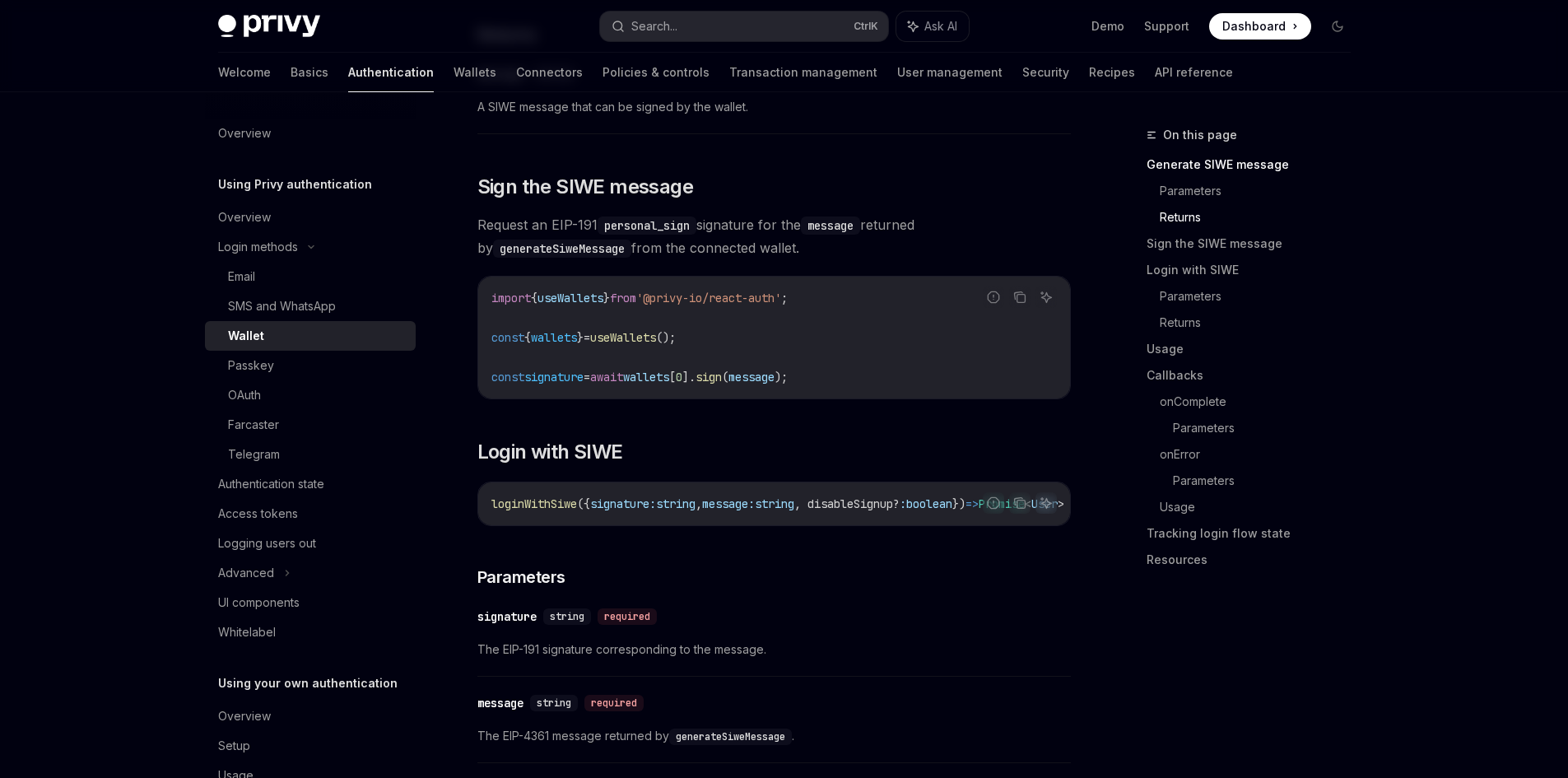
drag, startPoint x: 470, startPoint y: 529, endPoint x: 475, endPoint y: 481, distance: 48.3
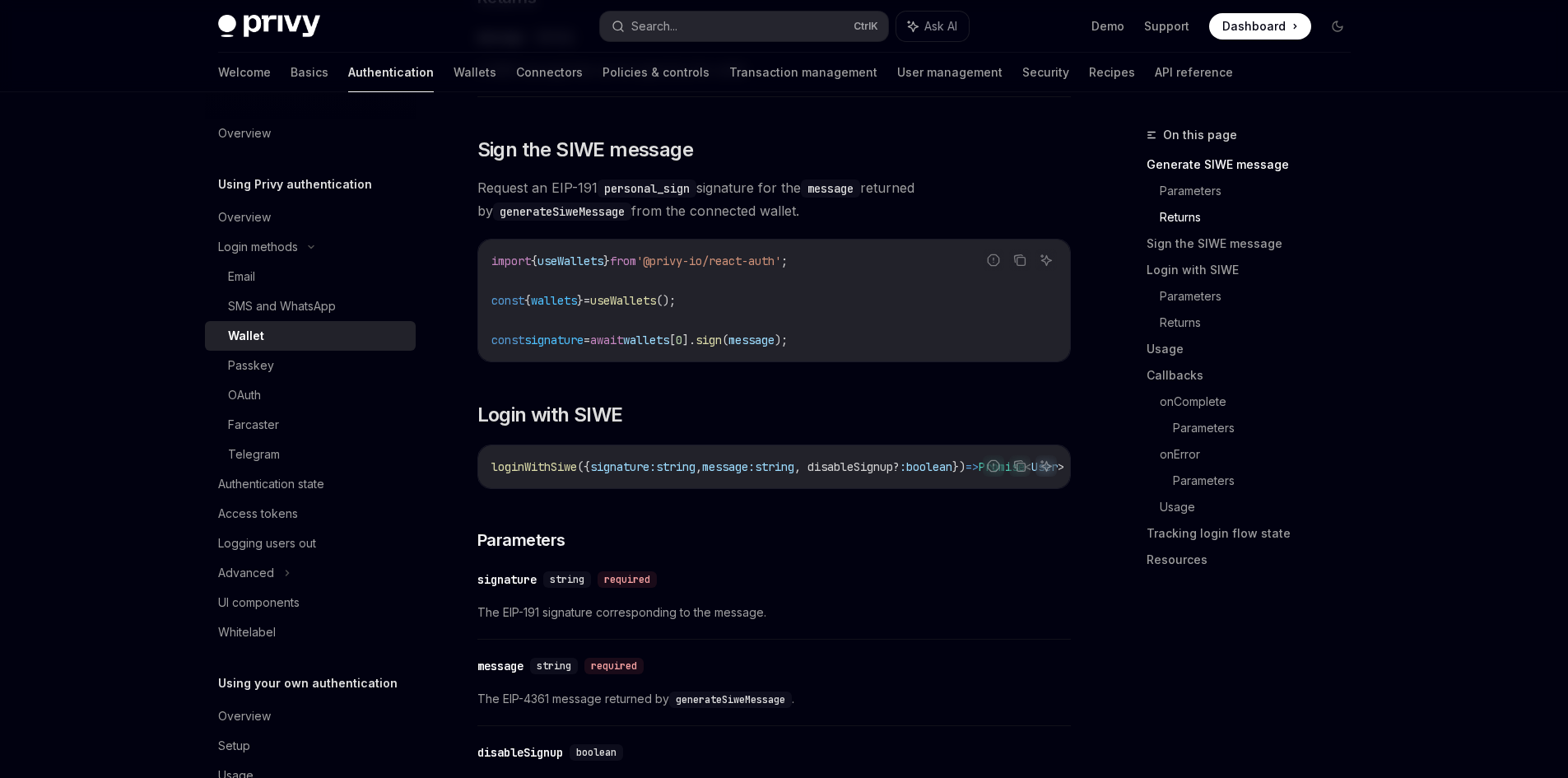
drag, startPoint x: 482, startPoint y: 500, endPoint x: 482, endPoint y: 521, distance: 21.0
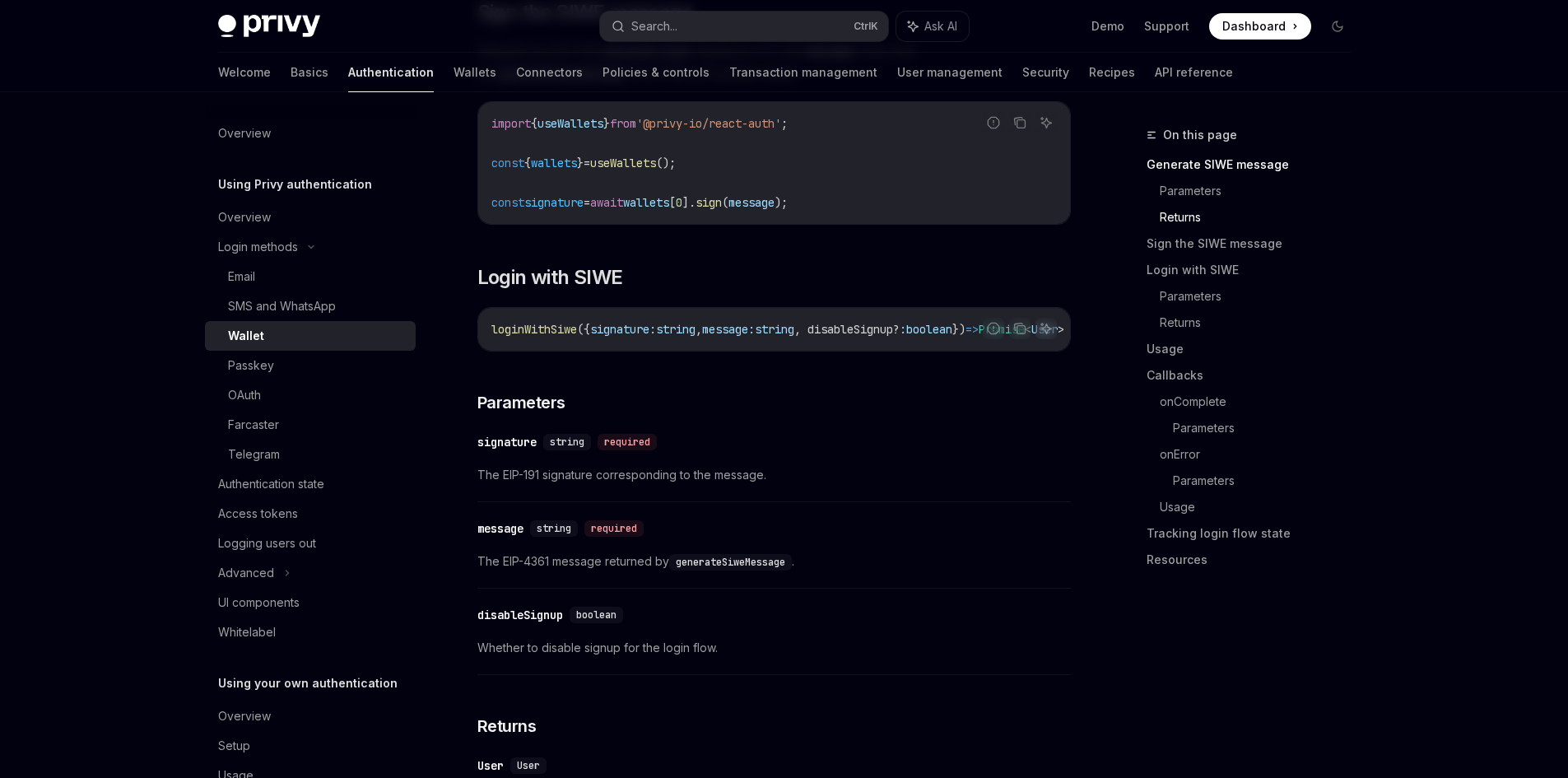
drag, startPoint x: 473, startPoint y: 464, endPoint x: 481, endPoint y: 572, distance: 108.3
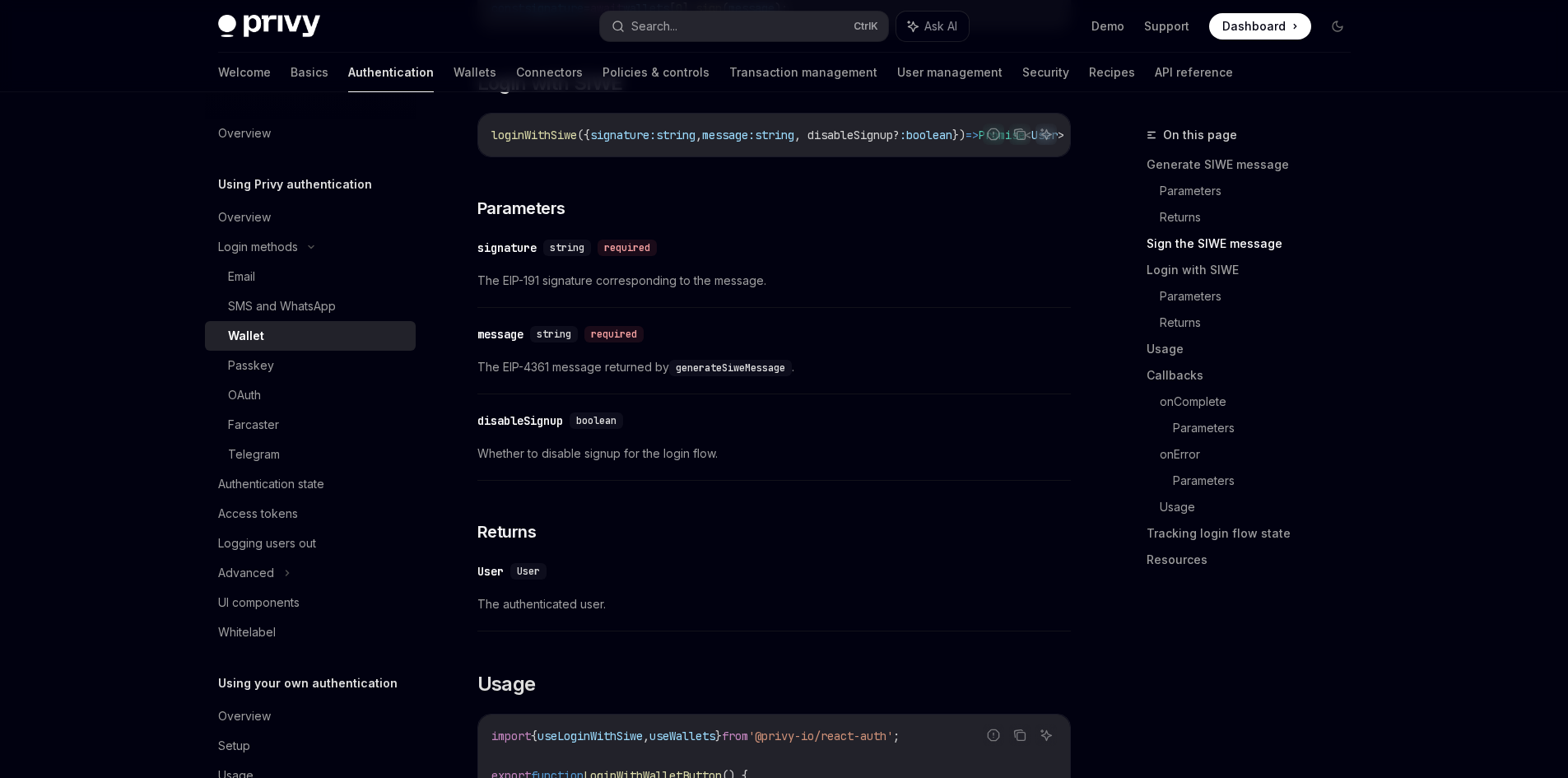
drag, startPoint x: 492, startPoint y: 568, endPoint x: 507, endPoint y: 552, distance: 21.9
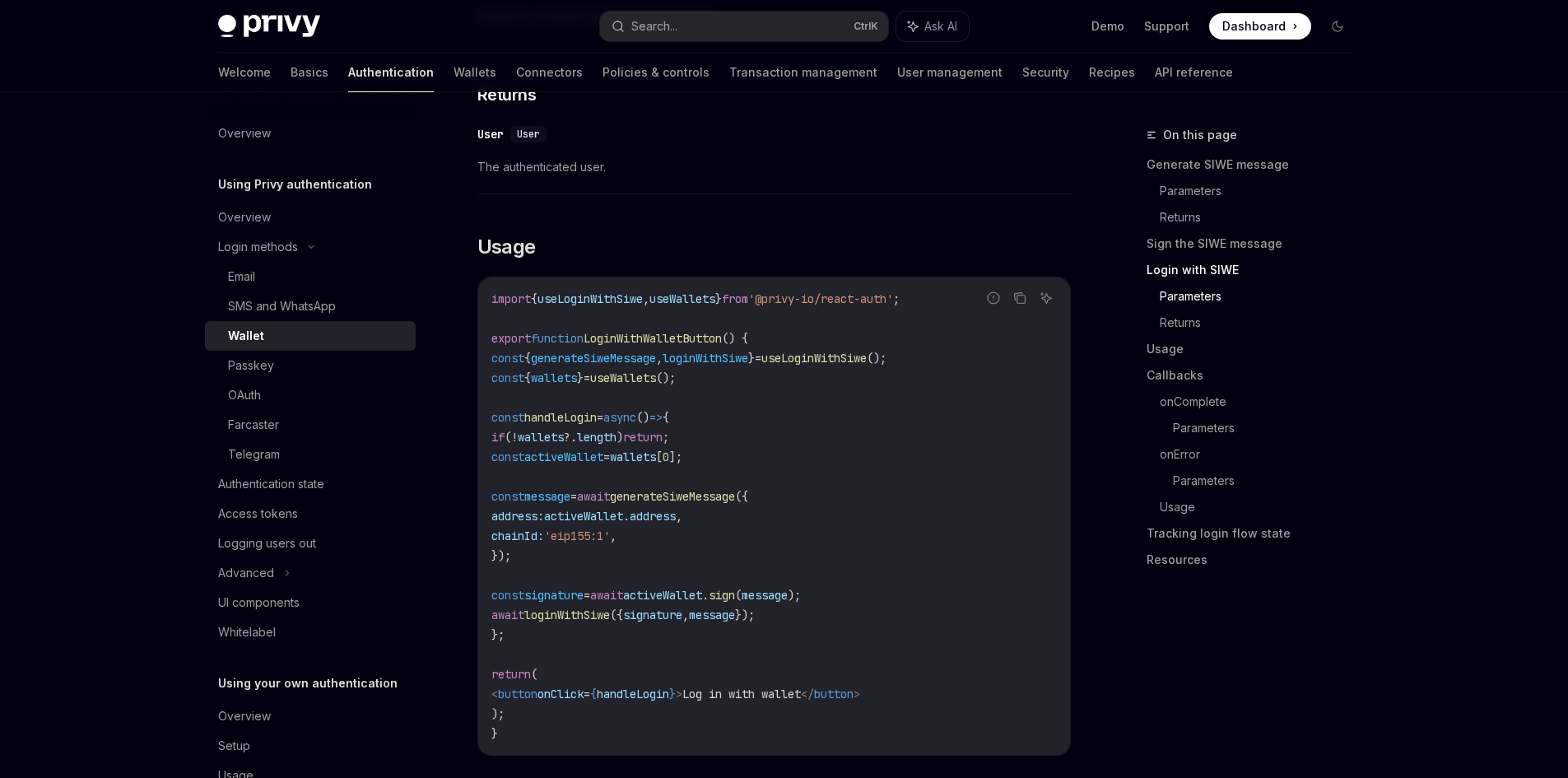
drag, startPoint x: 502, startPoint y: 503, endPoint x: 502, endPoint y: 631, distance: 128.0
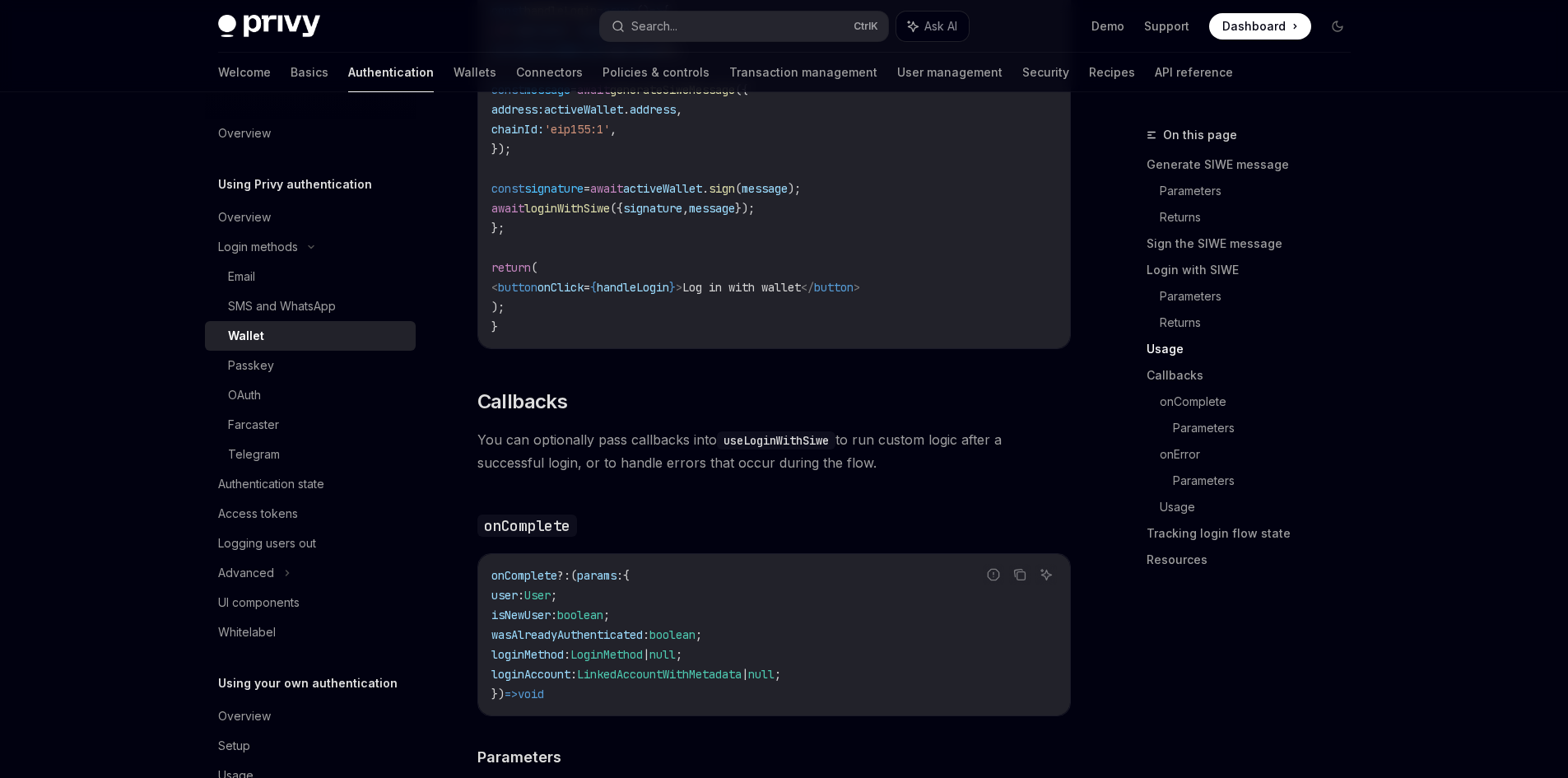
drag, startPoint x: 489, startPoint y: 490, endPoint x: 493, endPoint y: 526, distance: 36.2
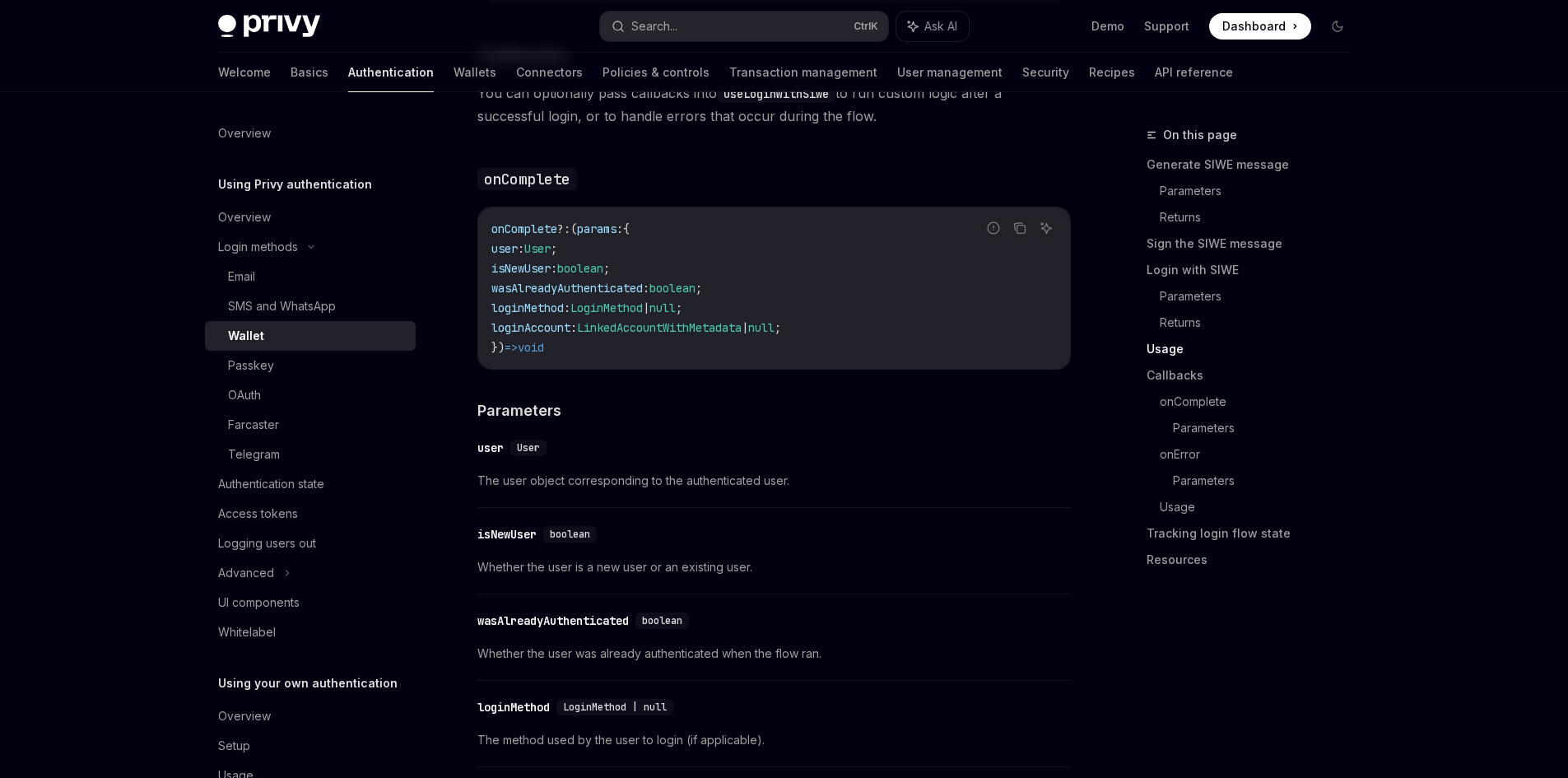
drag, startPoint x: 491, startPoint y: 506, endPoint x: 510, endPoint y: 649, distance: 144.3
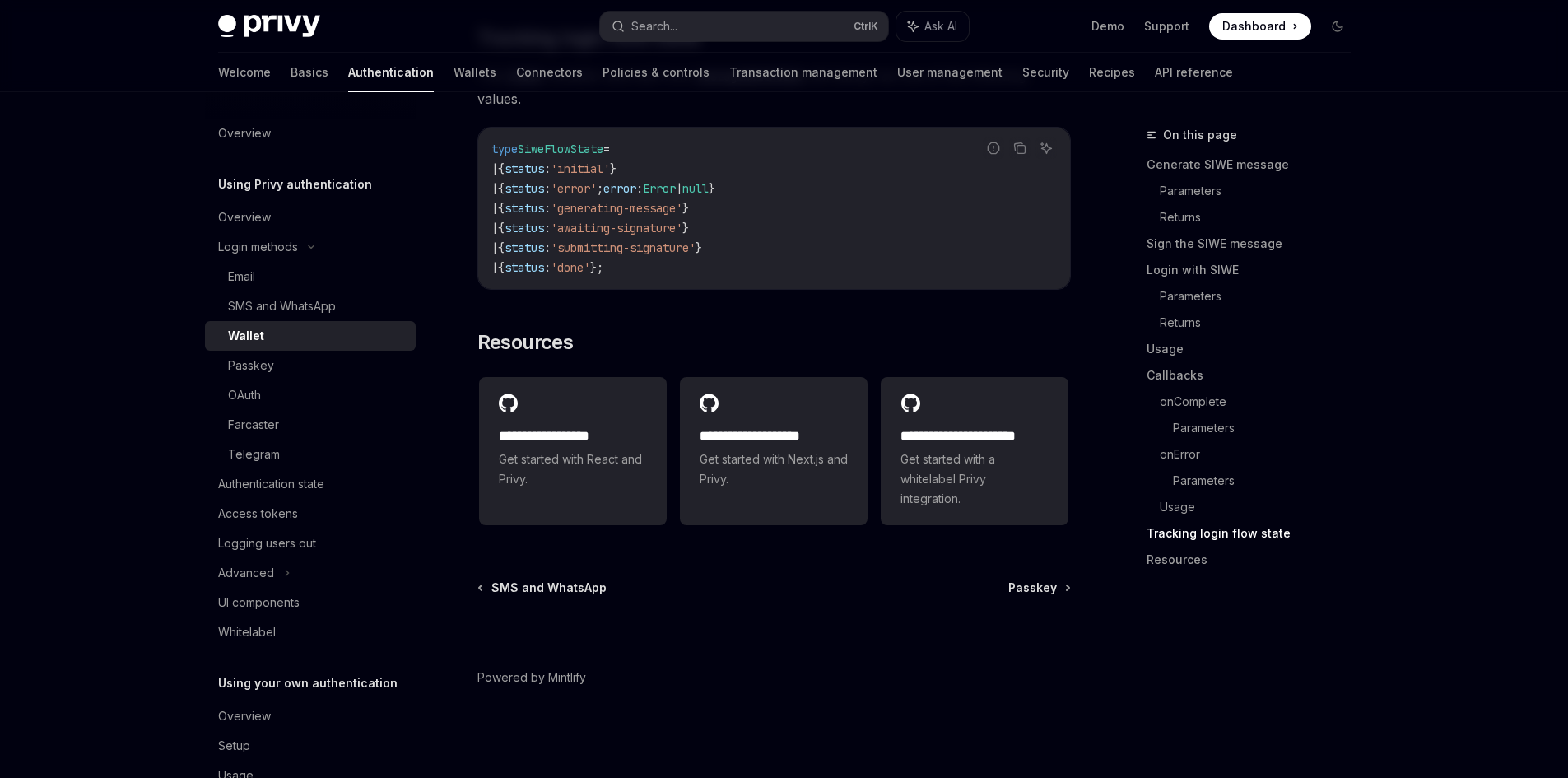
drag, startPoint x: 721, startPoint y: 561, endPoint x: 729, endPoint y: 604, distance: 43.7
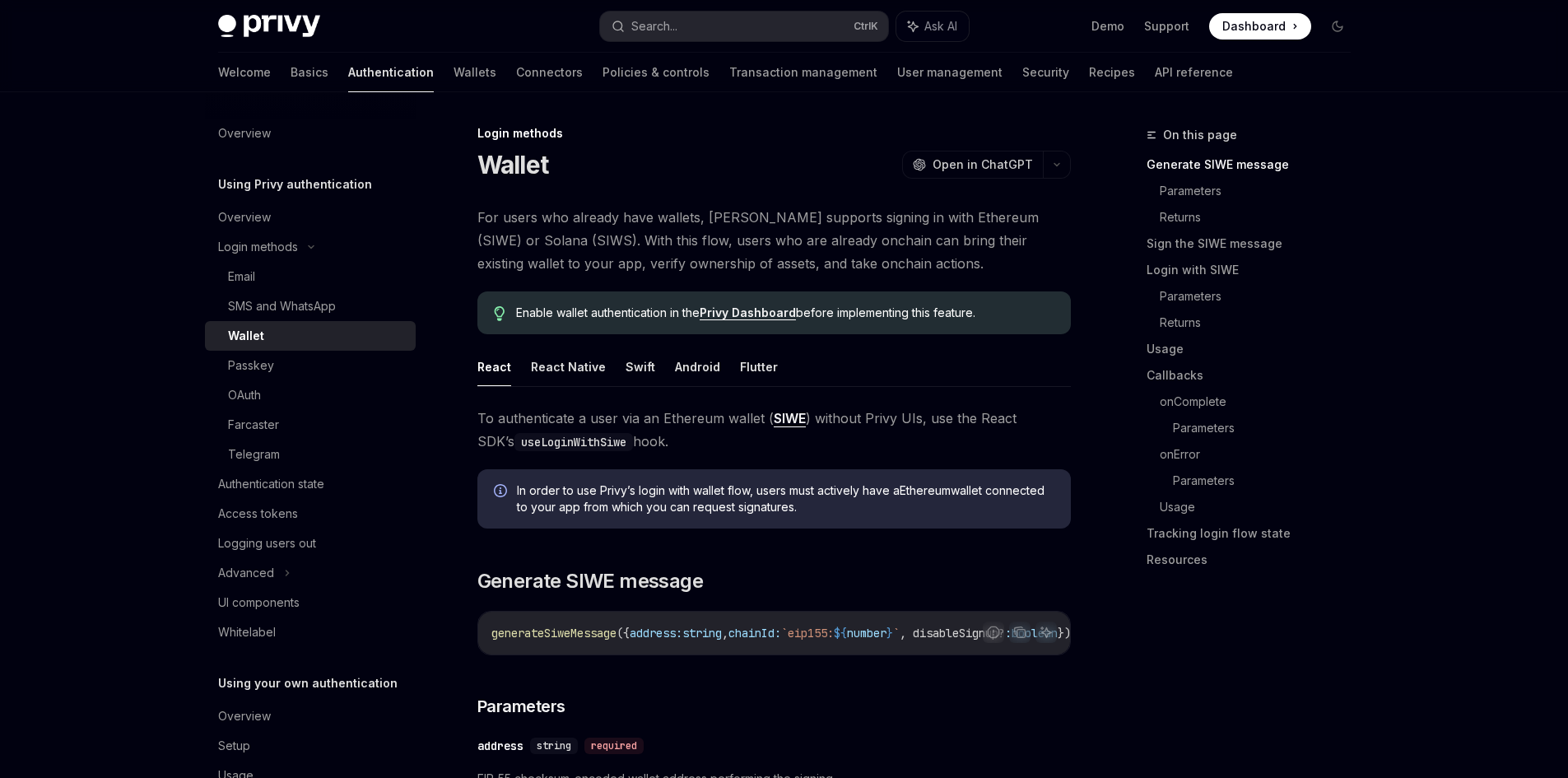
scroll to position [0, 0]
click at [1063, 171] on button "button" at bounding box center [1056, 166] width 28 height 28
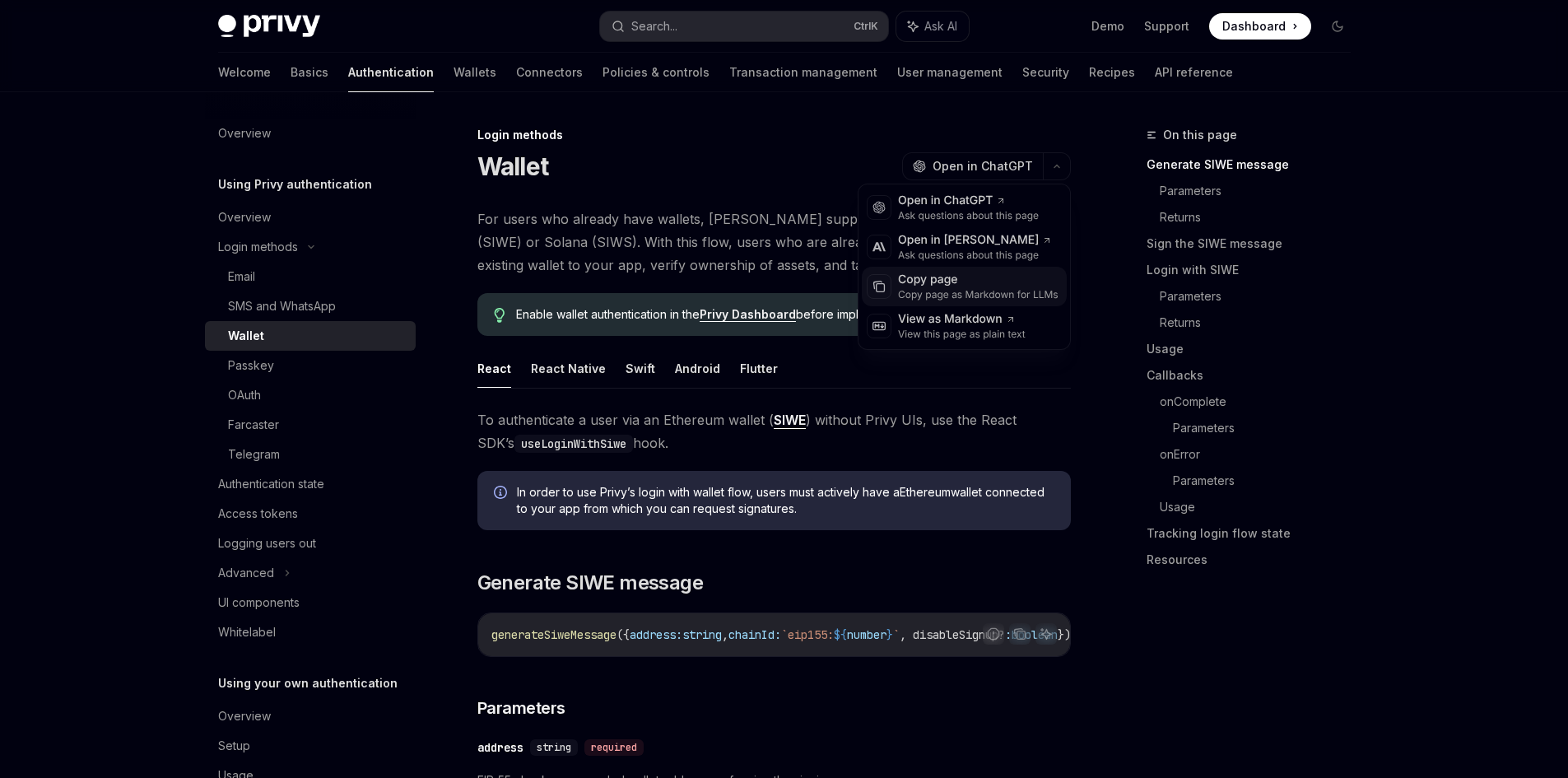
click at [1006, 272] on div "Copy page" at bounding box center [978, 279] width 160 height 16
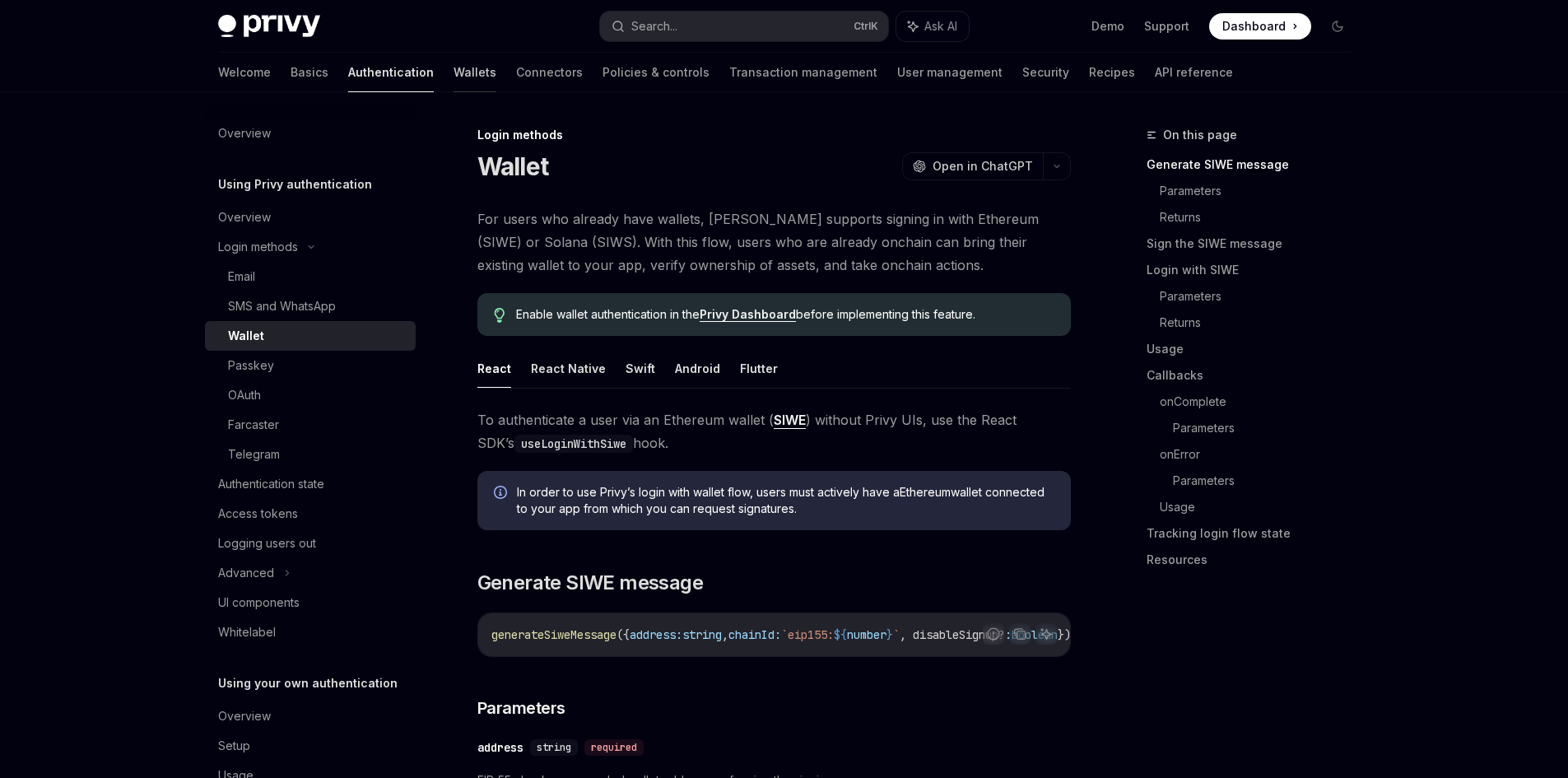
click at [453, 69] on link "Wallets" at bounding box center [475, 72] width 43 height 39
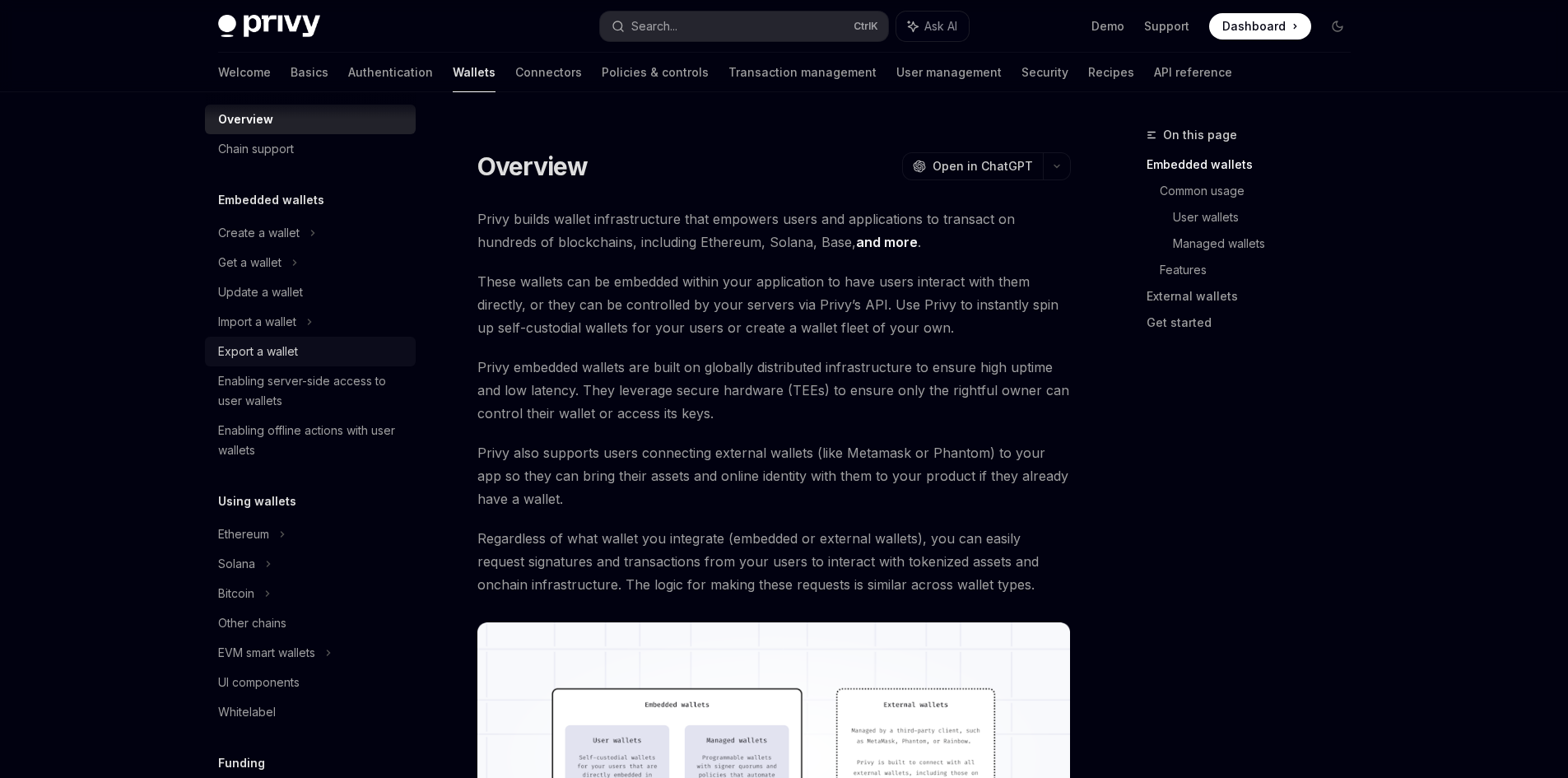
scroll to position [82, 0]
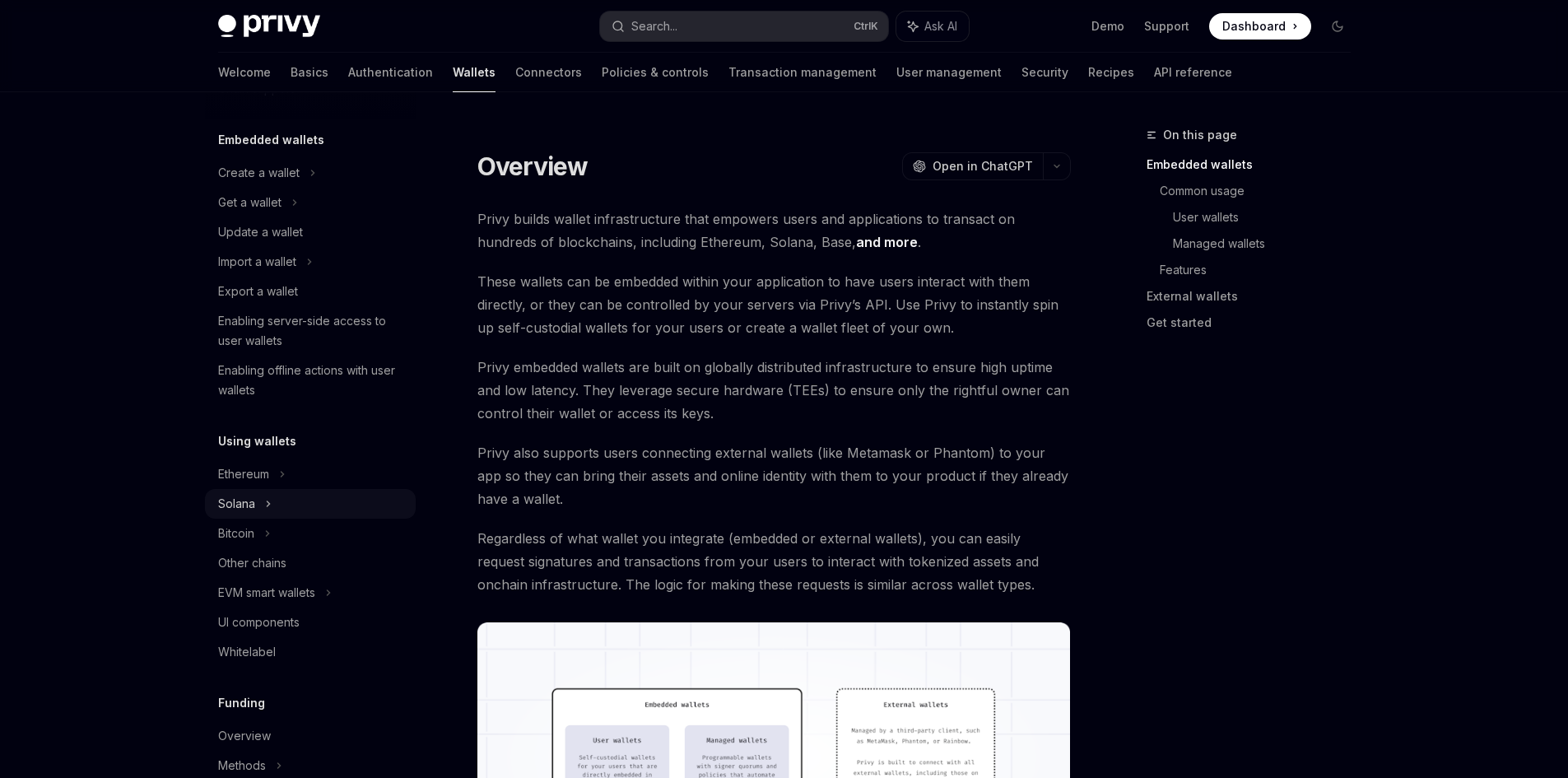
click at [321, 494] on div "Solana" at bounding box center [310, 504] width 211 height 30
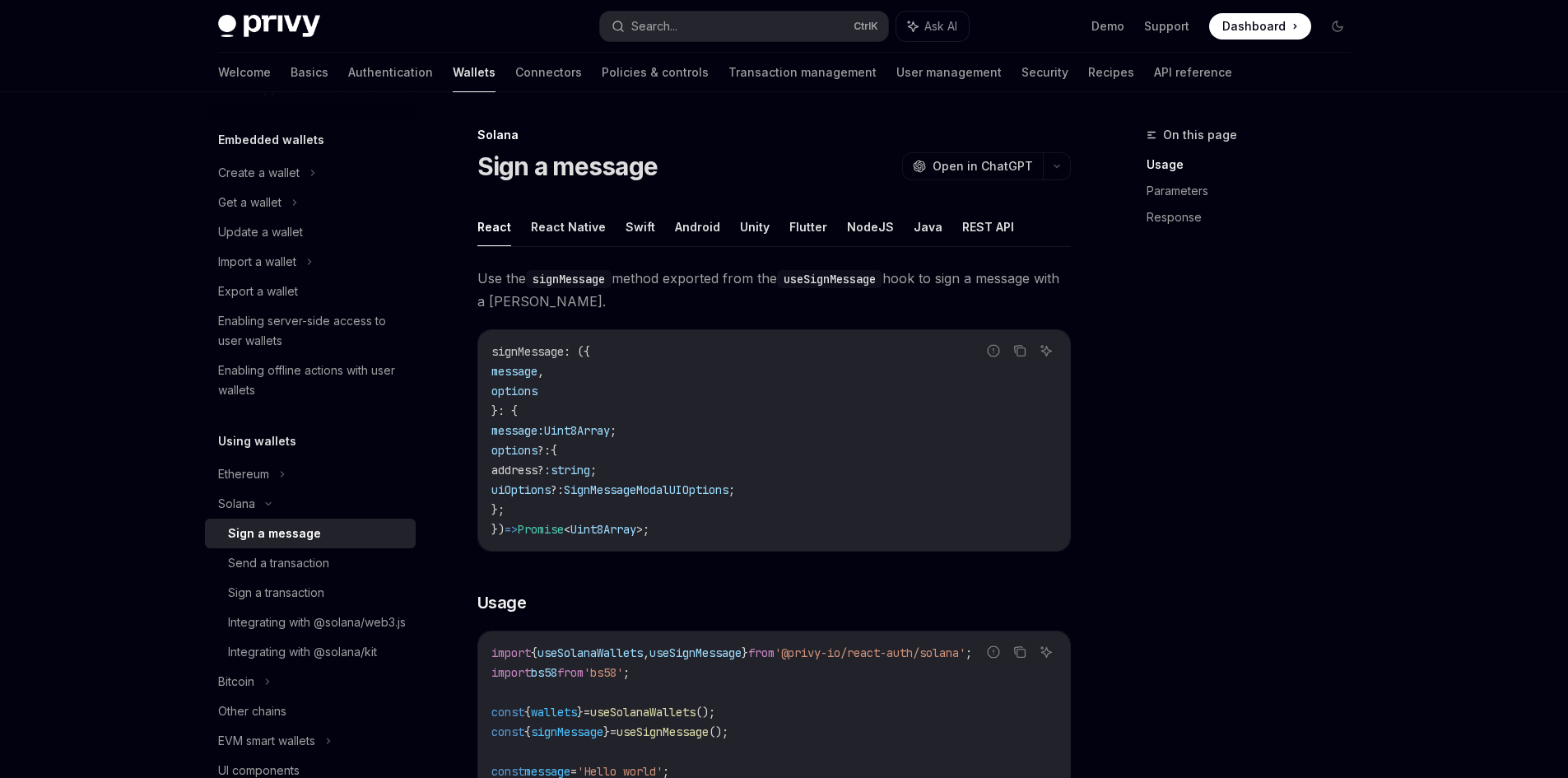
scroll to position [165, 0]
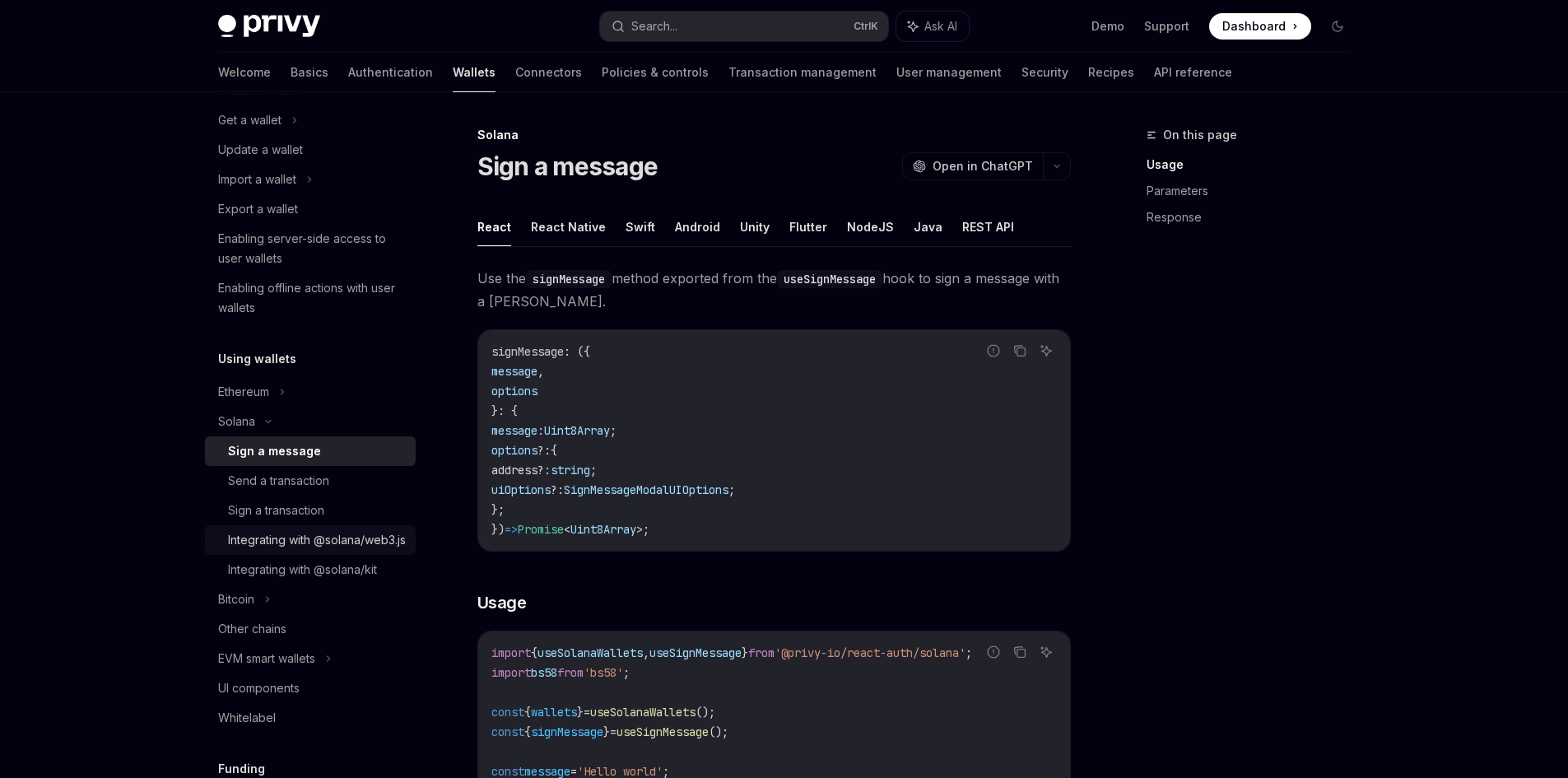
click at [378, 531] on div "Integrating with @solana/web3.js" at bounding box center [316, 540] width 177 height 20
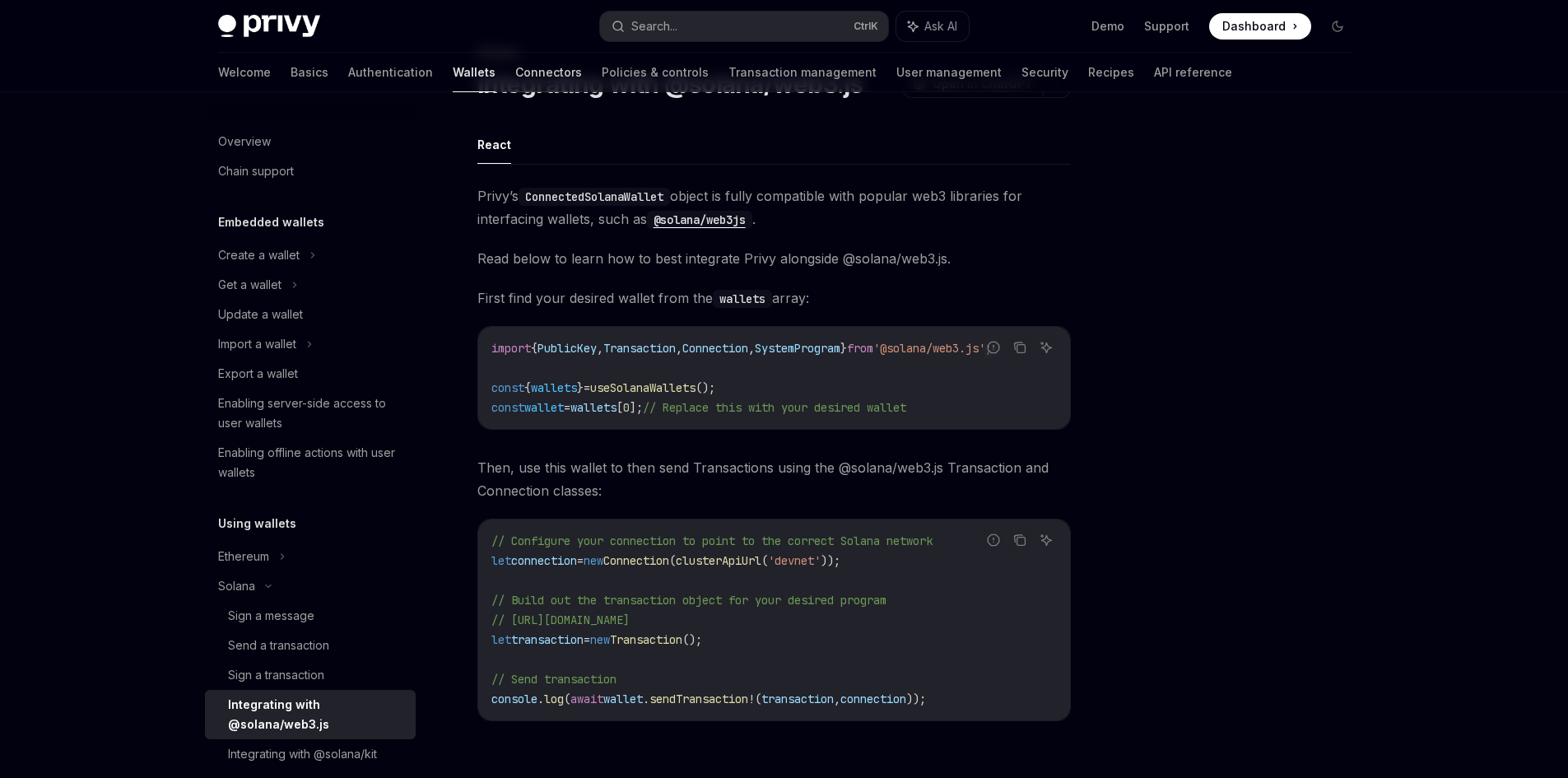
click at [515, 73] on link "Connectors" at bounding box center [548, 72] width 67 height 39
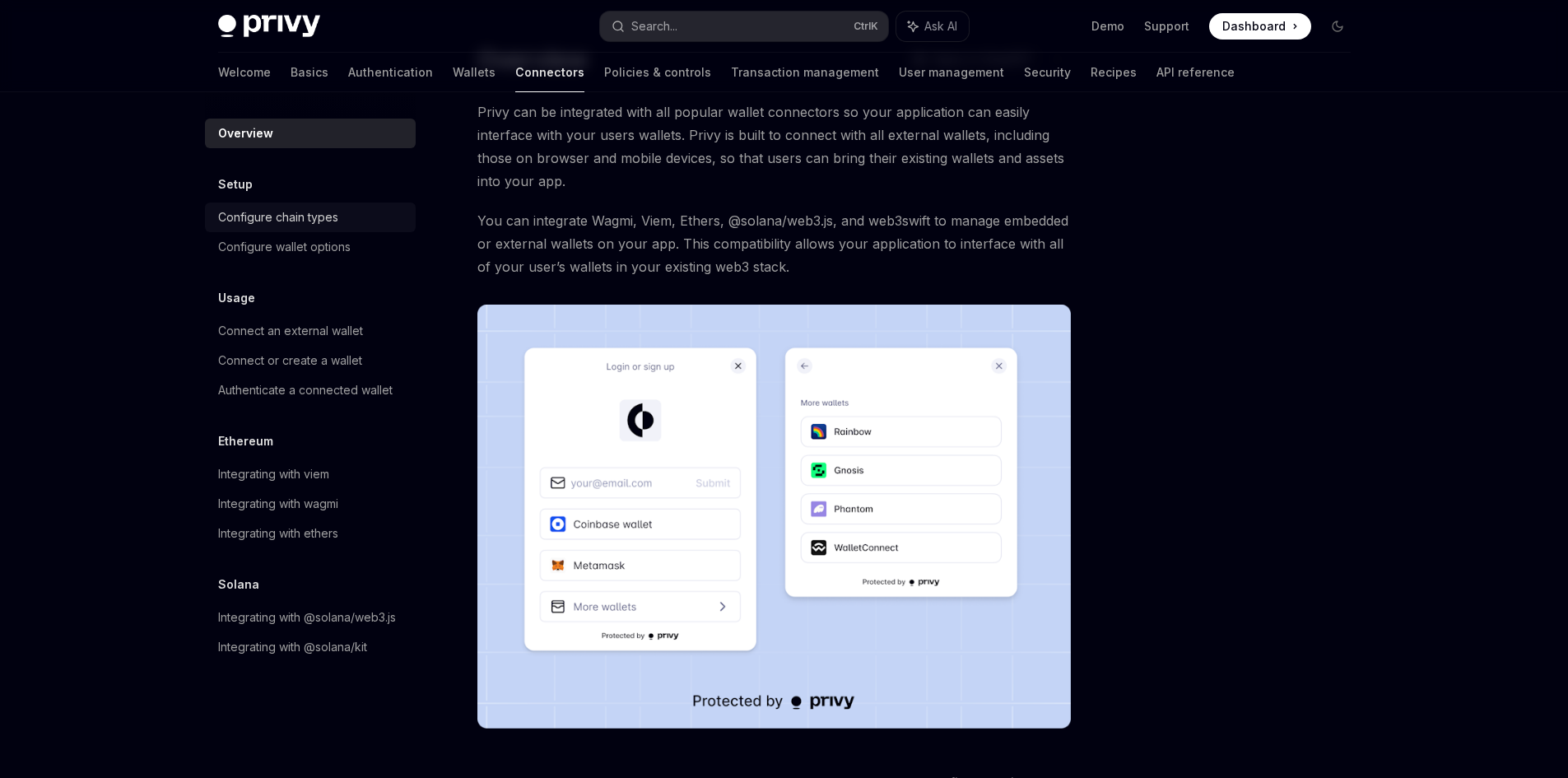
click at [373, 206] on link "Configure chain types" at bounding box center [310, 217] width 211 height 30
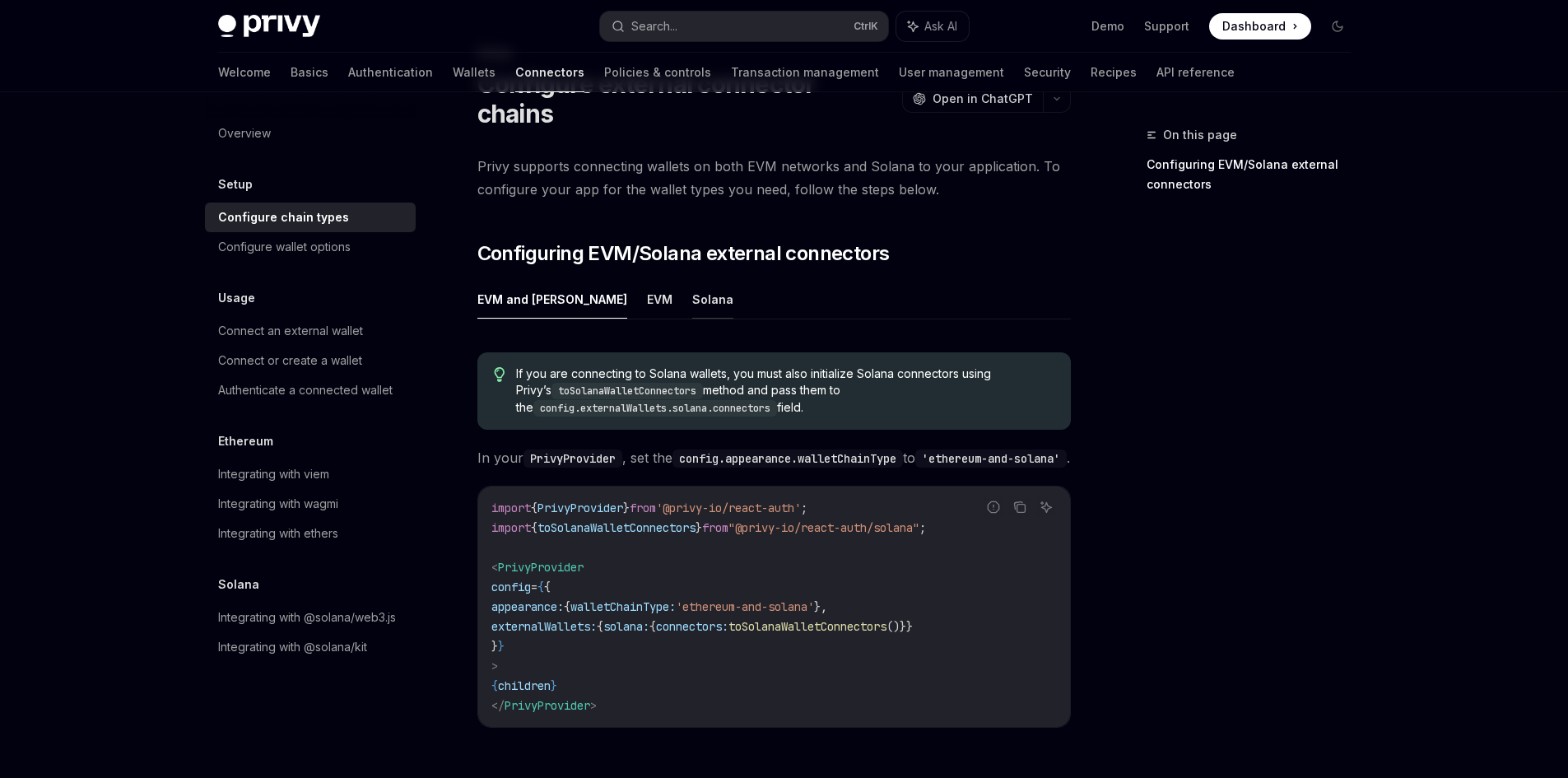
click at [692, 280] on button "Solana" at bounding box center [713, 299] width 41 height 39
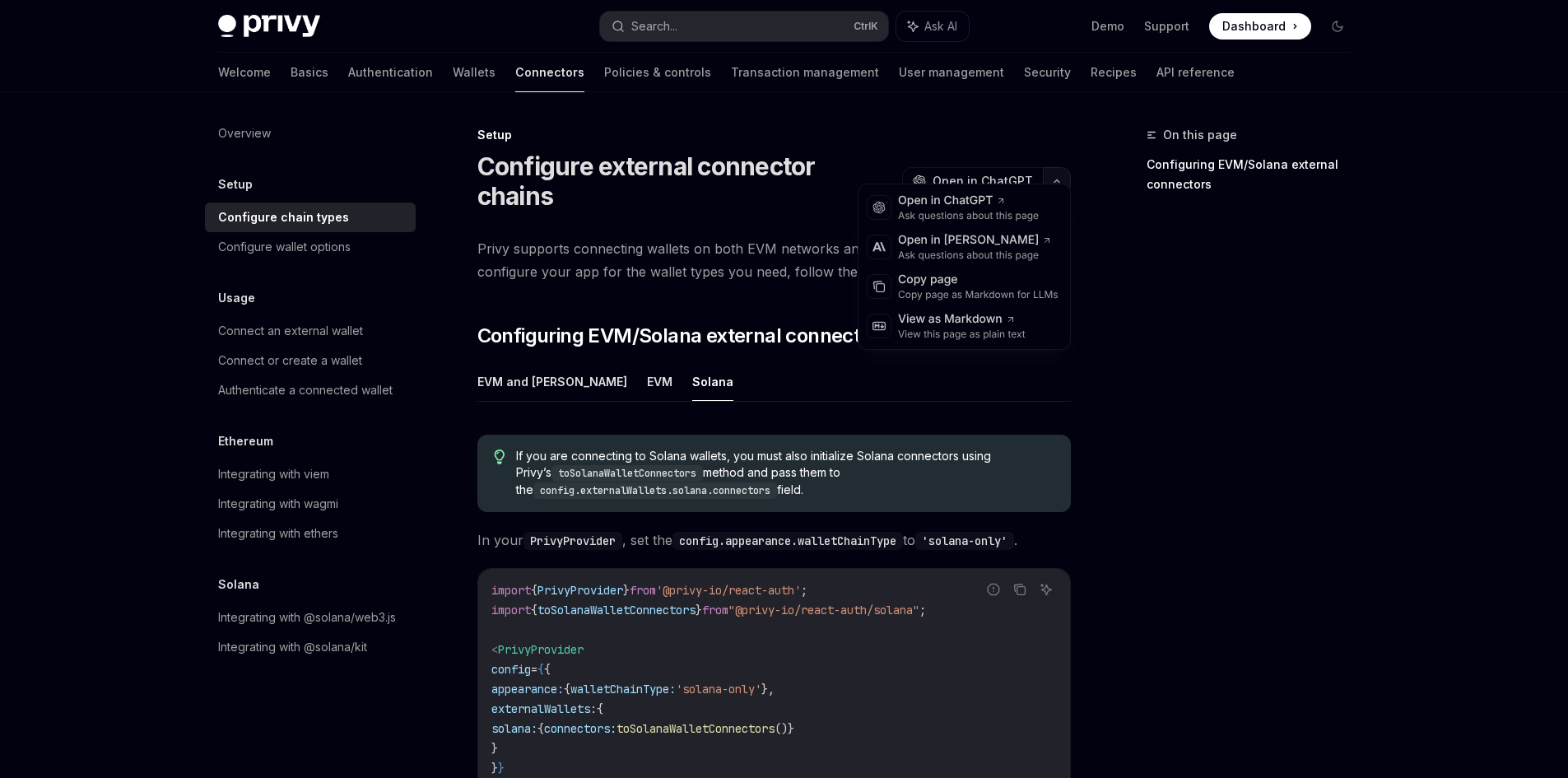
click at [1052, 175] on button "button" at bounding box center [1056, 181] width 28 height 28
click at [990, 278] on div "Copy page" at bounding box center [978, 279] width 160 height 16
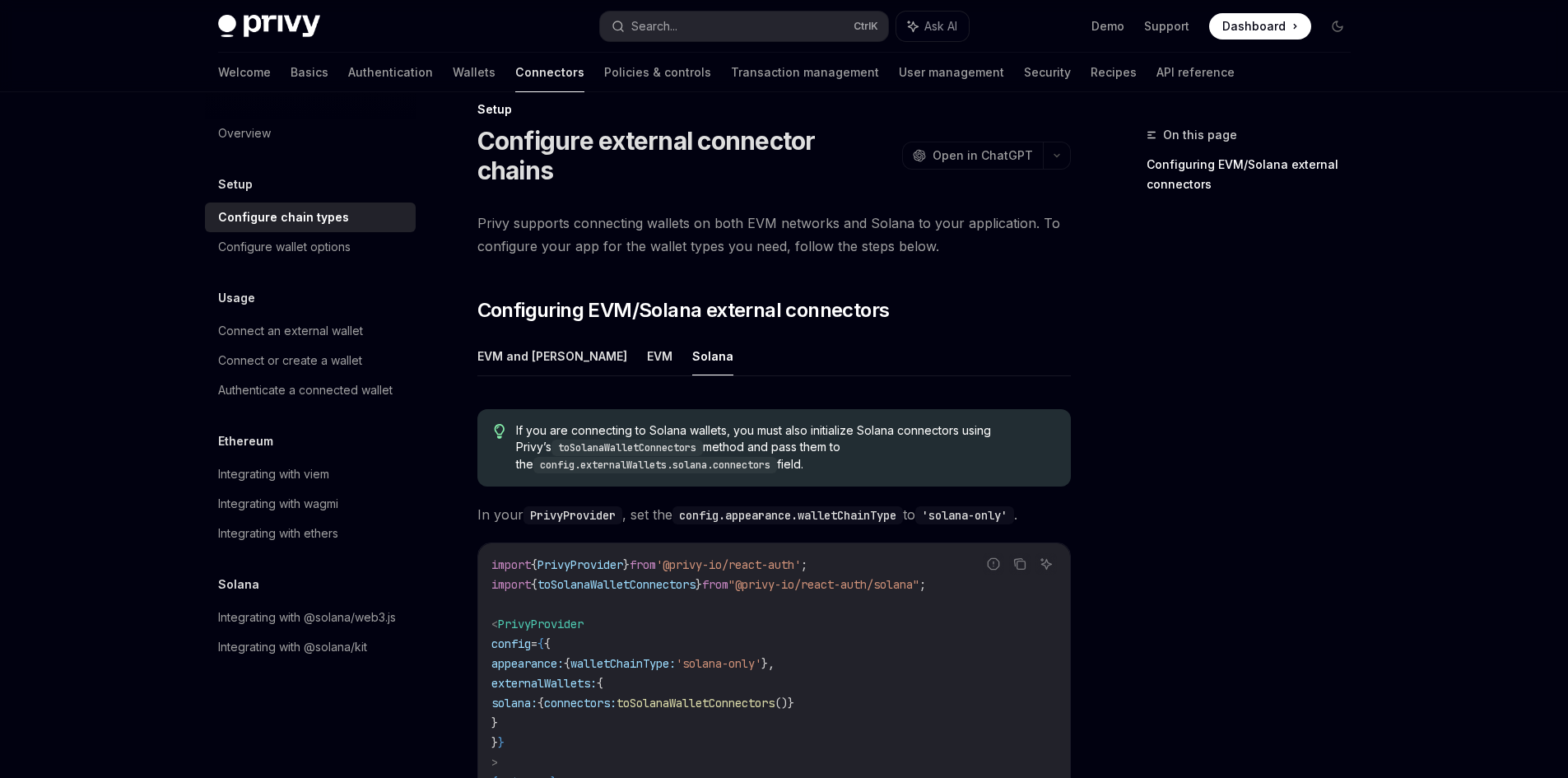
scroll to position [165, 0]
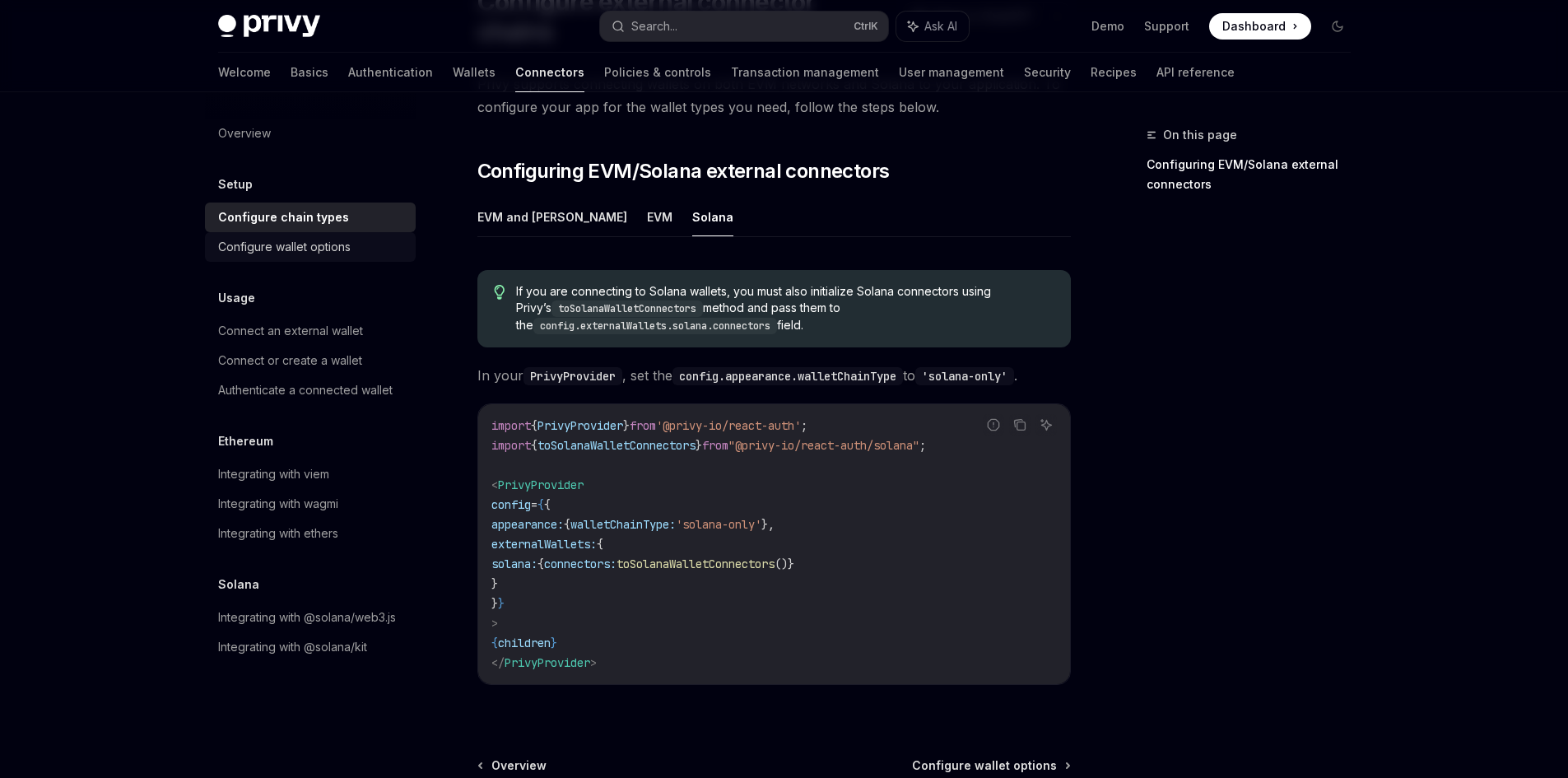
click at [346, 244] on div "Configure wallet options" at bounding box center [284, 247] width 133 height 20
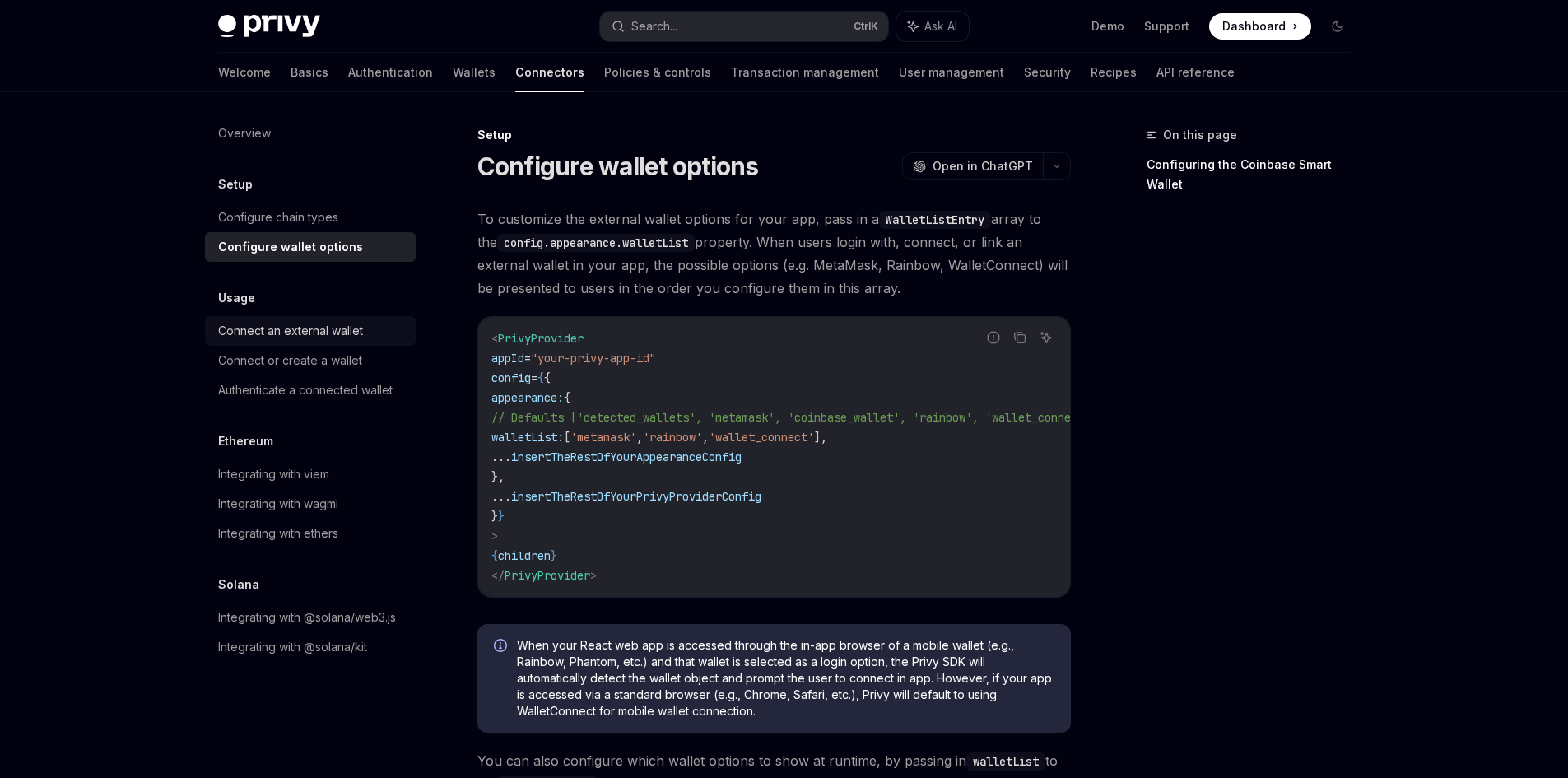
click at [374, 332] on div "Connect an external wallet" at bounding box center [312, 331] width 188 height 20
type textarea "*"
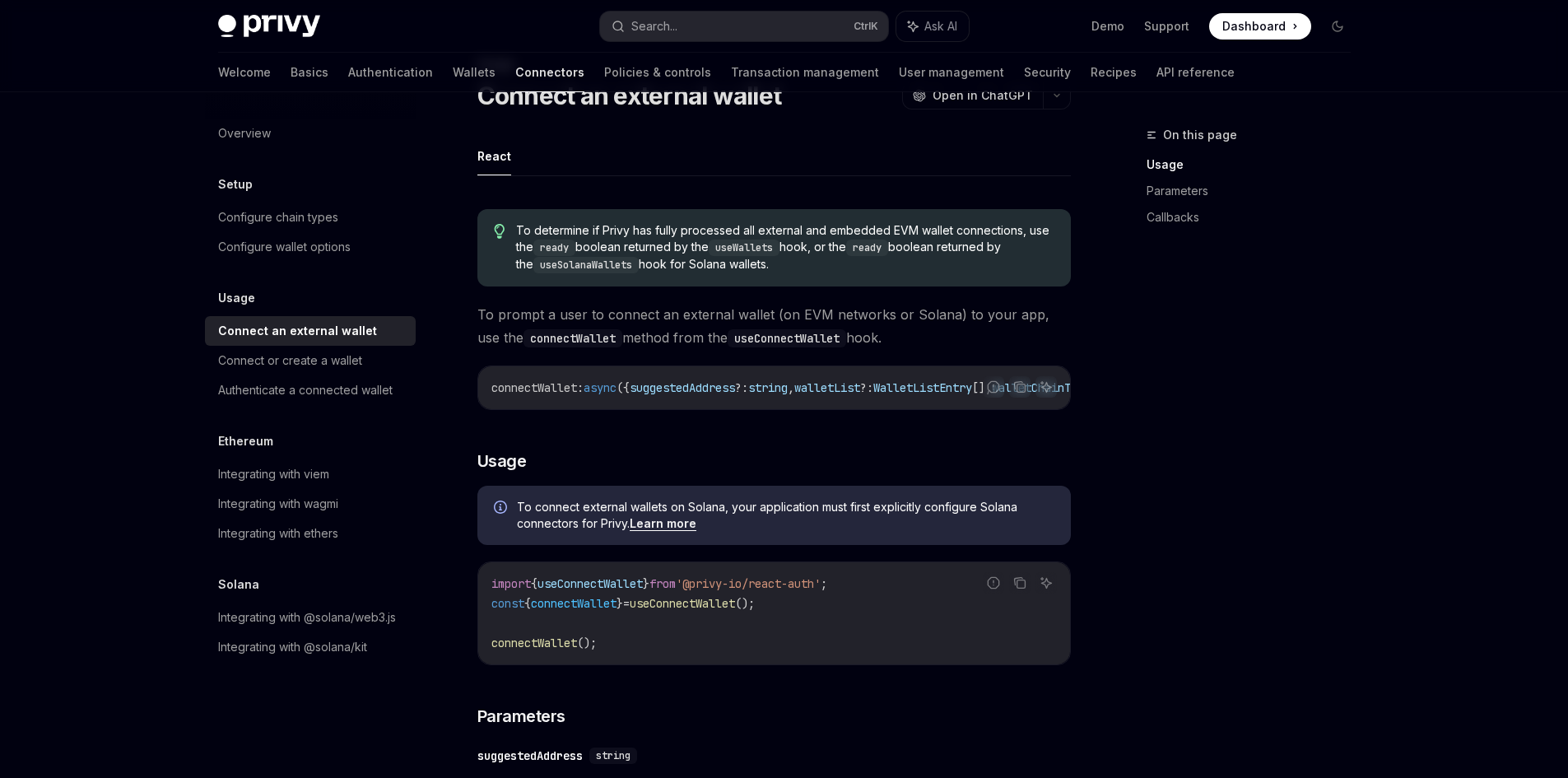
scroll to position [82, 0]
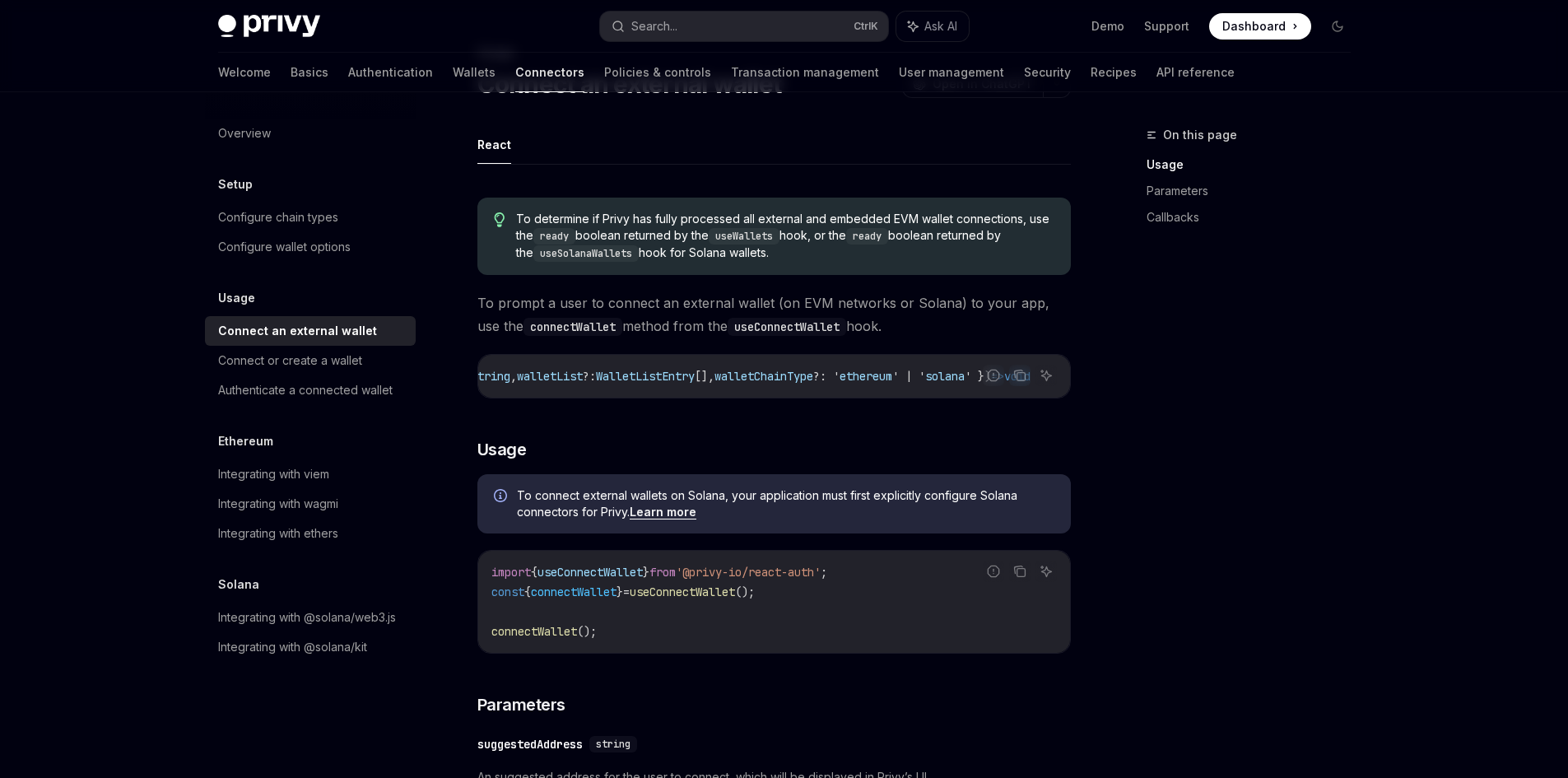
drag, startPoint x: 635, startPoint y: 385, endPoint x: 952, endPoint y: 413, distance: 318.2
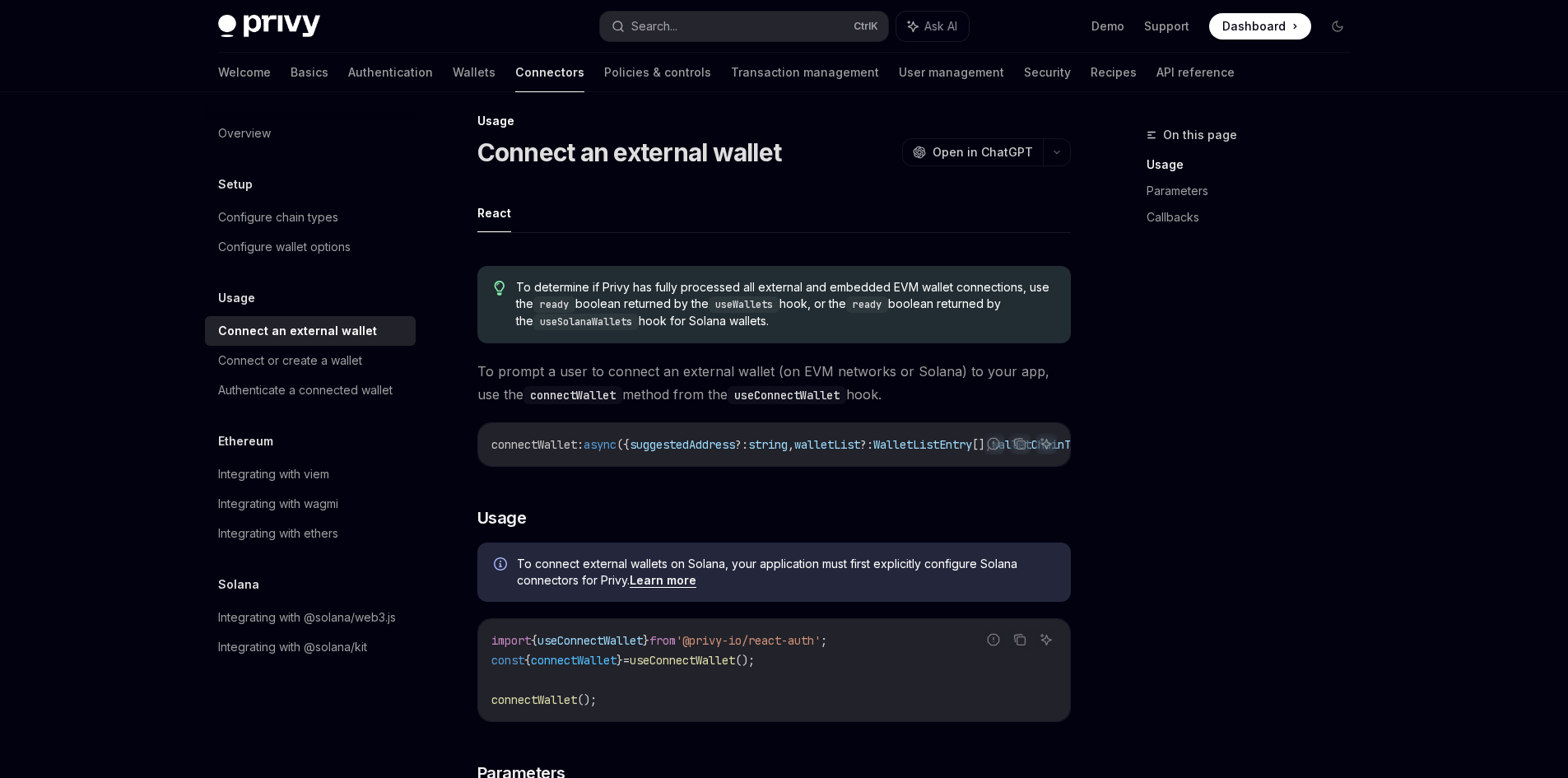
scroll to position [0, 0]
